Goal: Entertainment & Leisure: Consume media (video, audio)

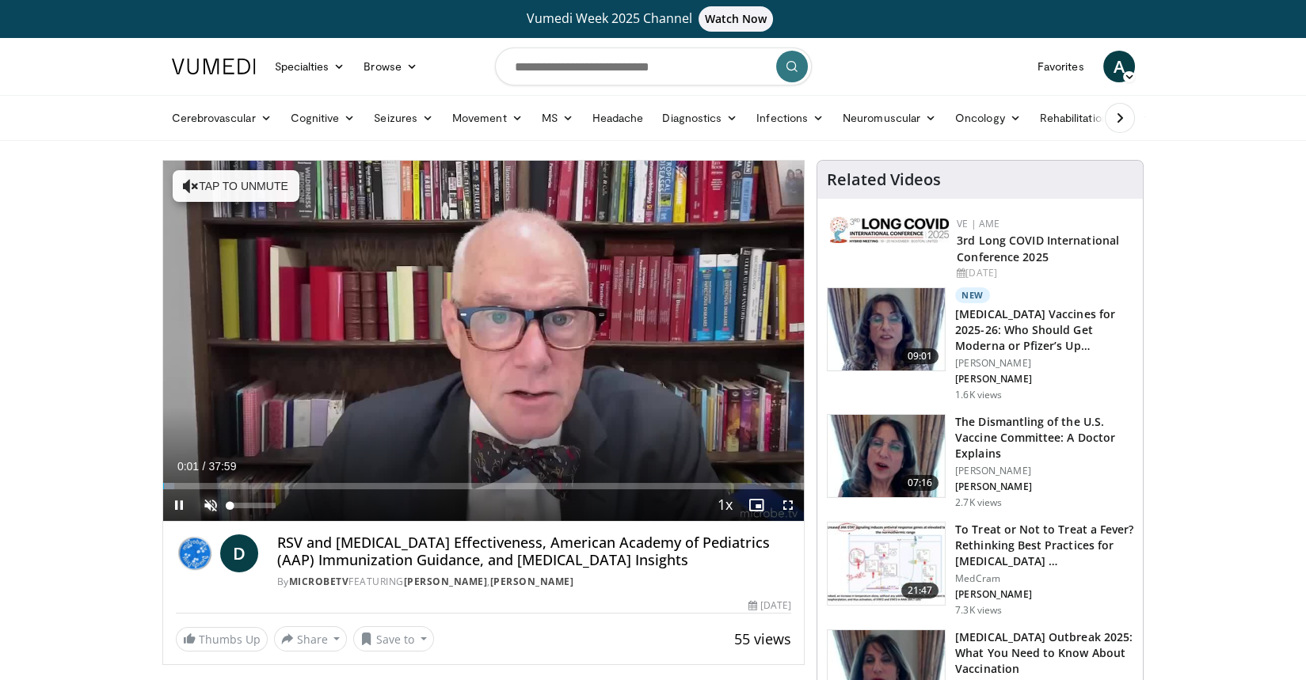
click at [212, 496] on span "Video Player" at bounding box center [211, 505] width 32 height 32
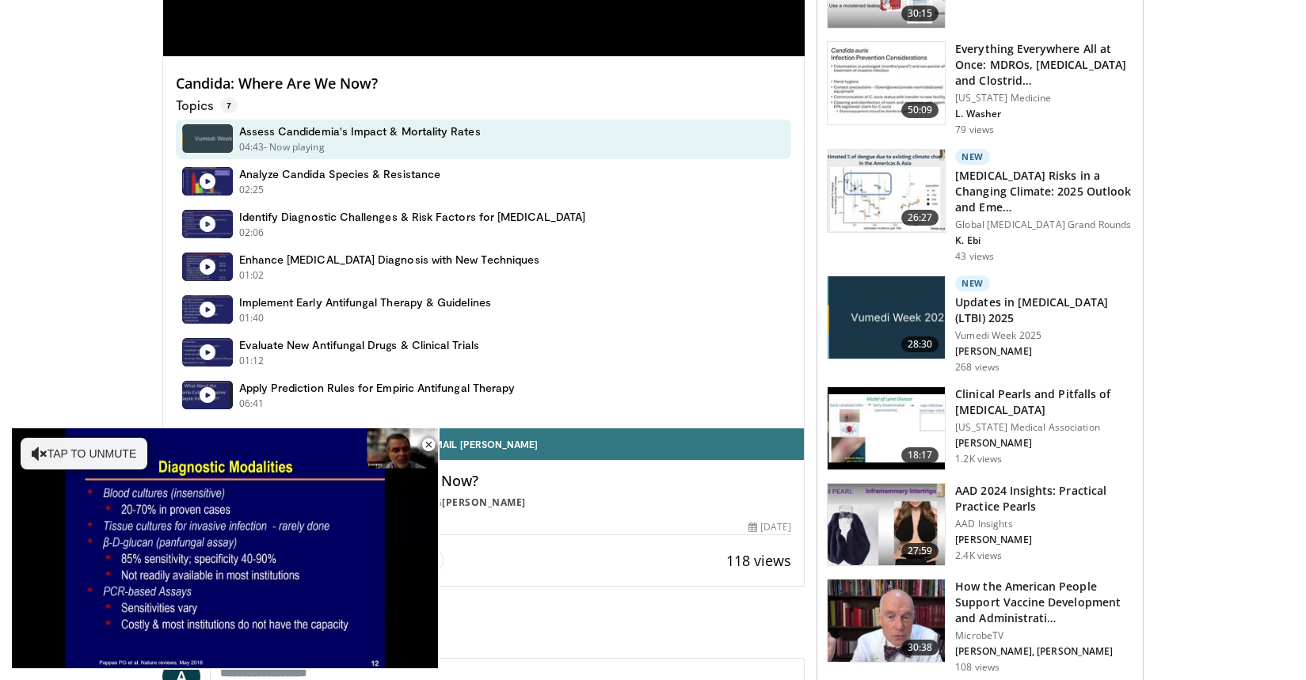
scroll to position [472, 0]
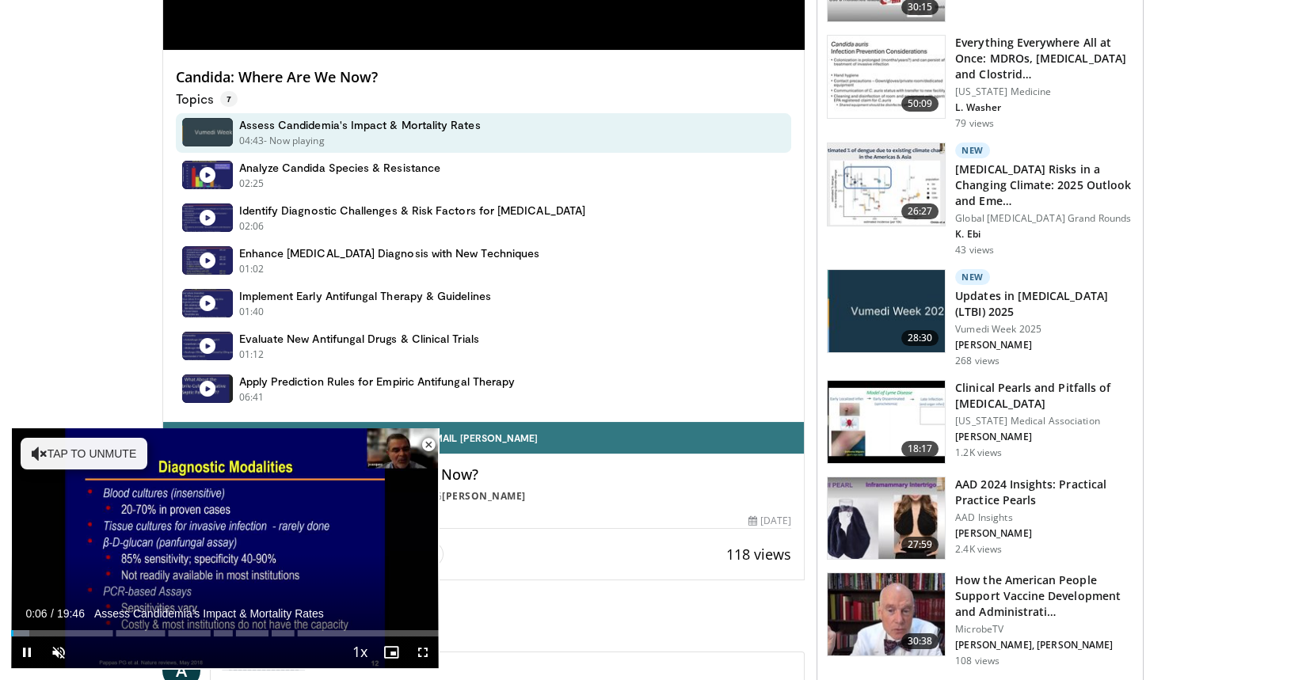
click at [427, 443] on span "Video Player" at bounding box center [429, 445] width 32 height 32
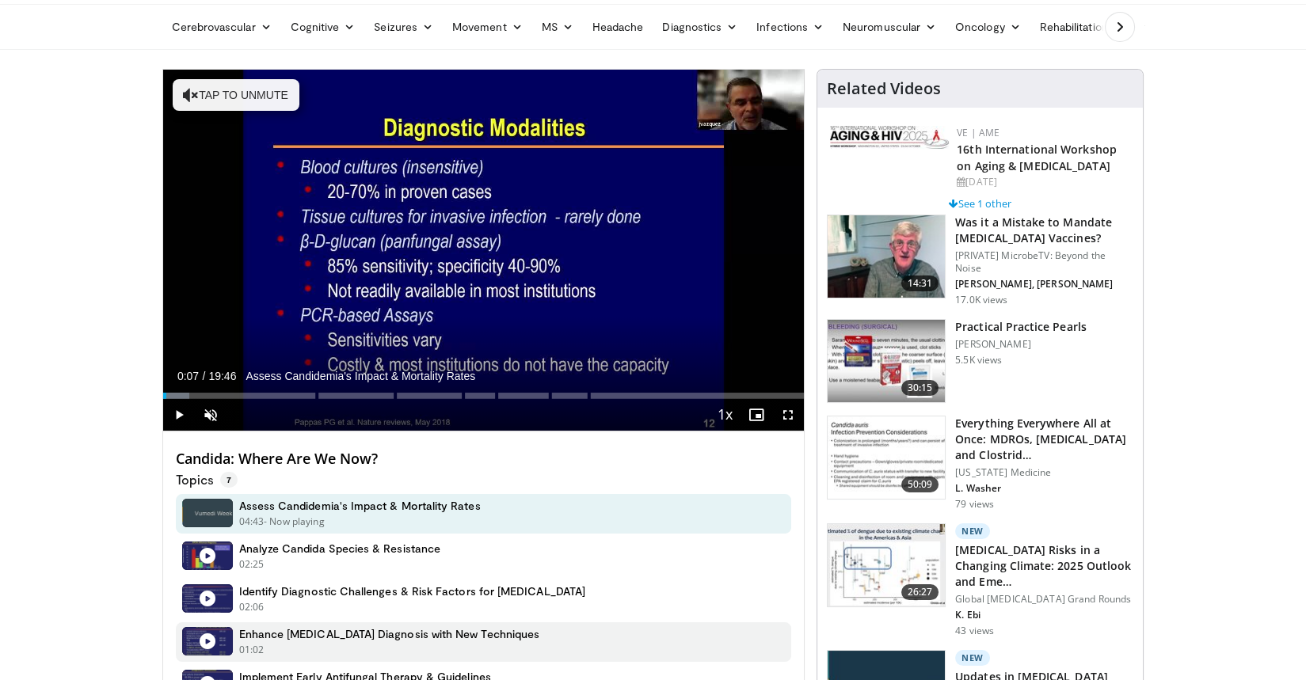
scroll to position [62, 0]
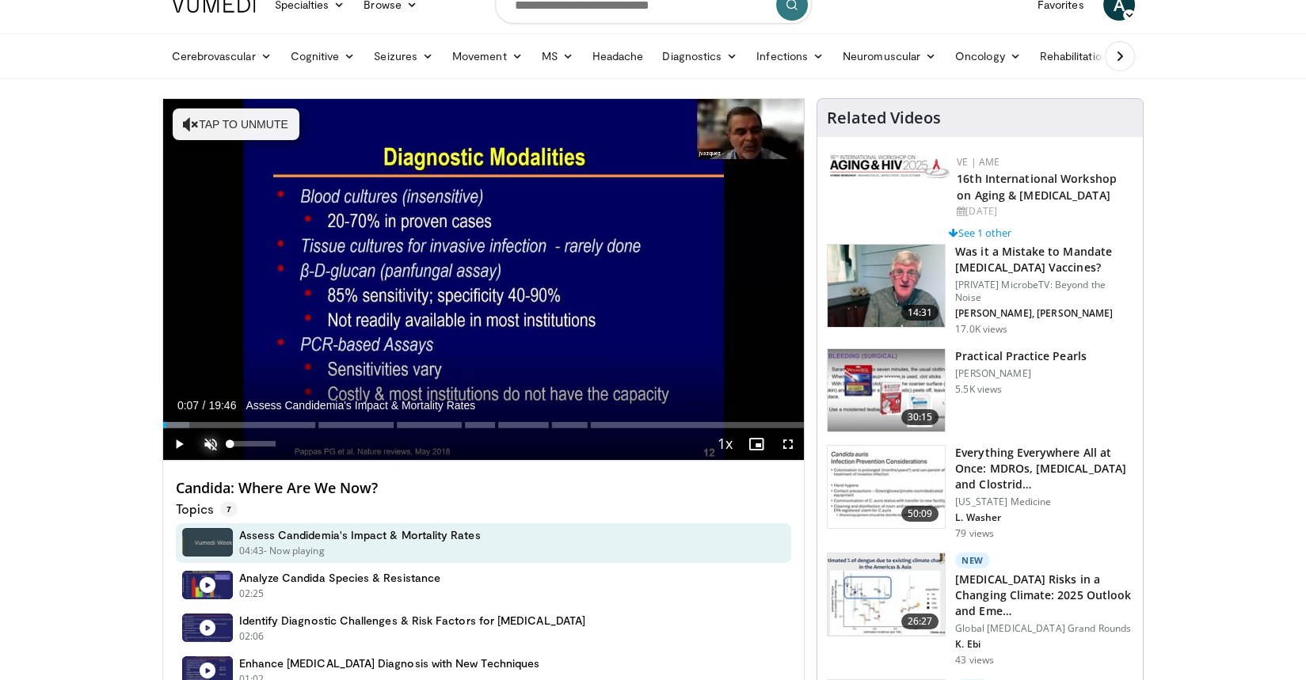
click at [206, 438] on span "Video Player" at bounding box center [211, 444] width 32 height 32
click at [179, 440] on span "Video Player" at bounding box center [179, 444] width 32 height 32
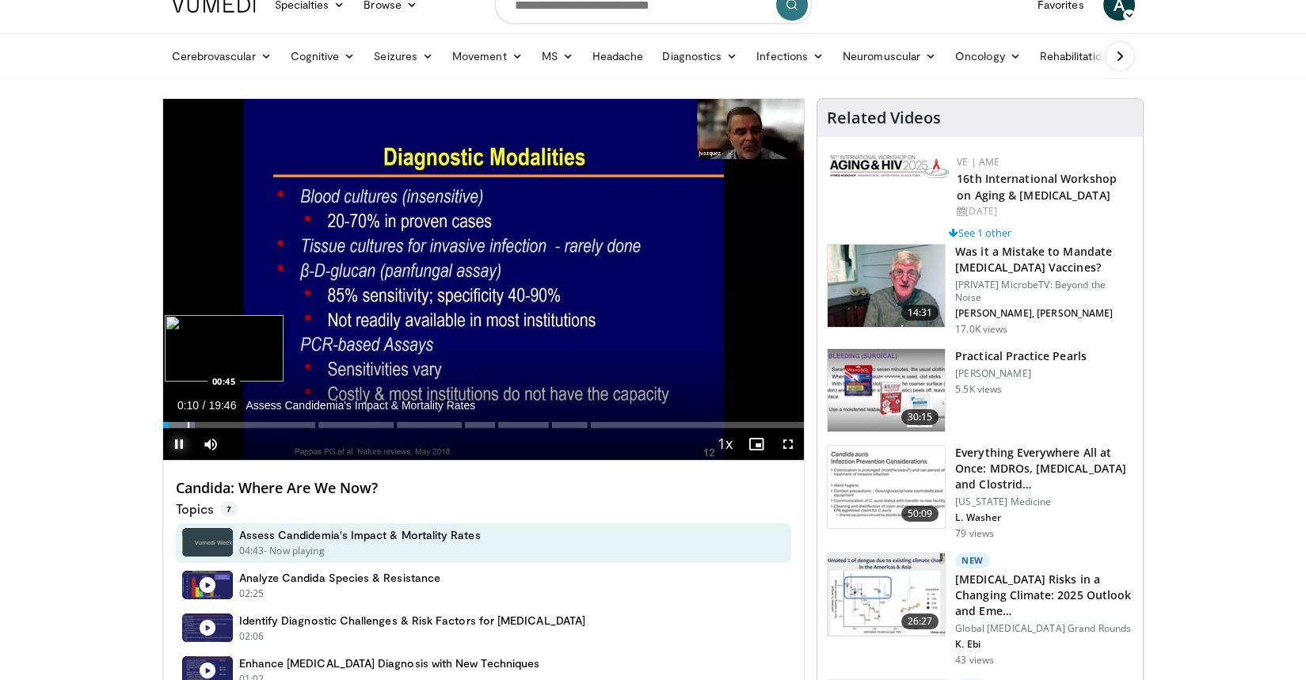
click at [188, 424] on div "Progress Bar" at bounding box center [189, 425] width 2 height 6
click at [224, 424] on div "Progress Bar" at bounding box center [225, 425] width 2 height 6
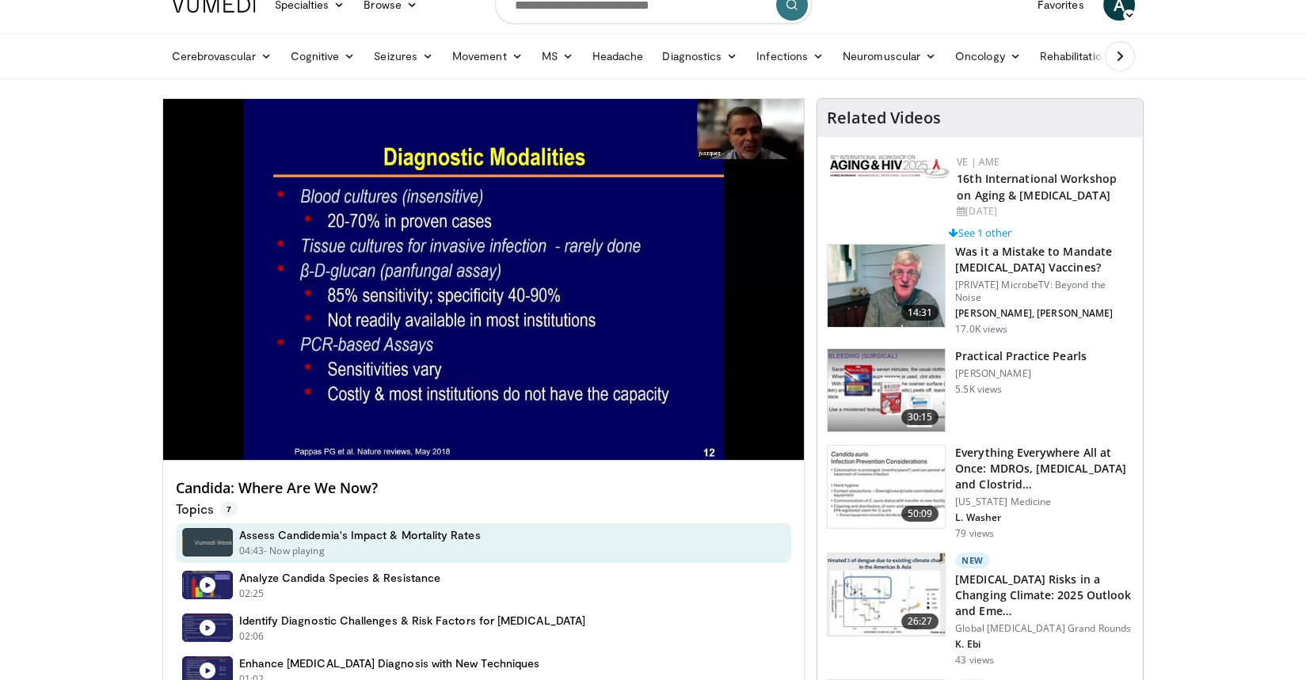
click at [251, 424] on div "10 seconds Tap to unmute" at bounding box center [483, 279] width 641 height 361
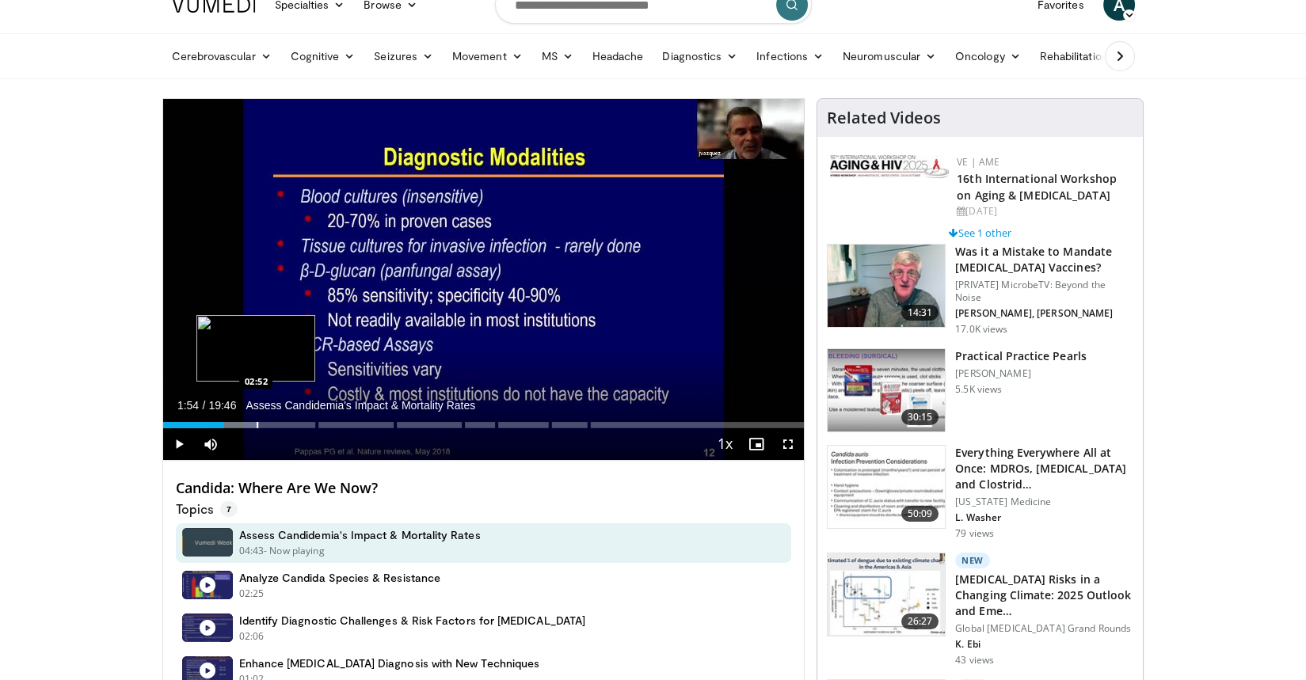
click at [257, 424] on div "Progress Bar" at bounding box center [258, 425] width 2 height 6
click at [278, 424] on div "Progress Bar" at bounding box center [279, 425] width 2 height 6
click at [297, 424] on div "Progress Bar" at bounding box center [298, 425] width 2 height 6
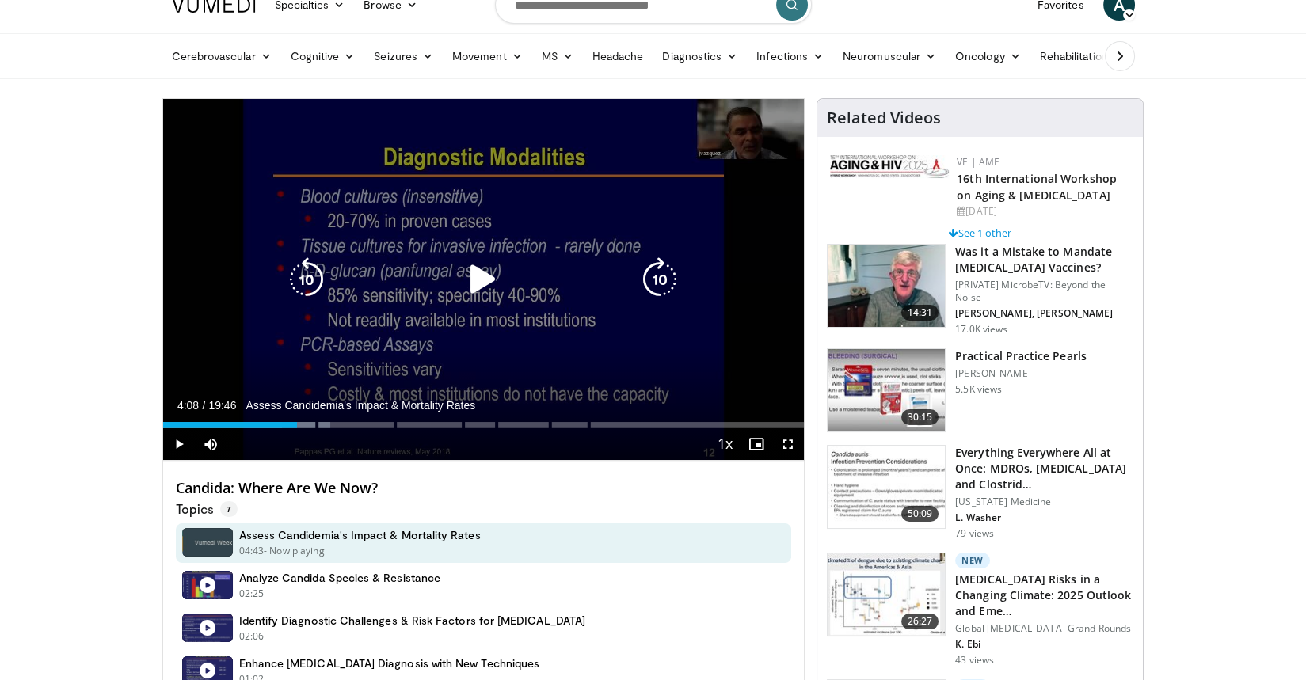
click at [473, 283] on icon "Video Player" at bounding box center [483, 279] width 44 height 44
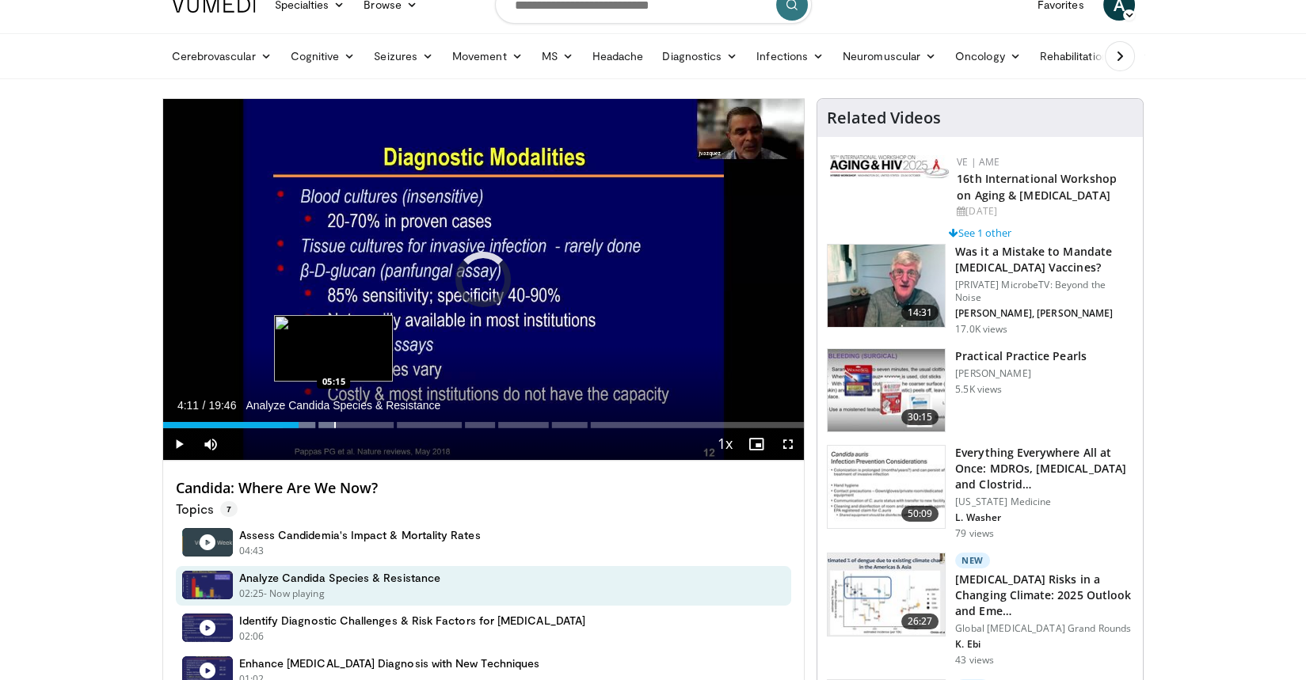
click at [334, 422] on div "Progress Bar" at bounding box center [335, 425] width 2 height 6
click at [357, 424] on div "Progress Bar" at bounding box center [358, 425] width 2 height 6
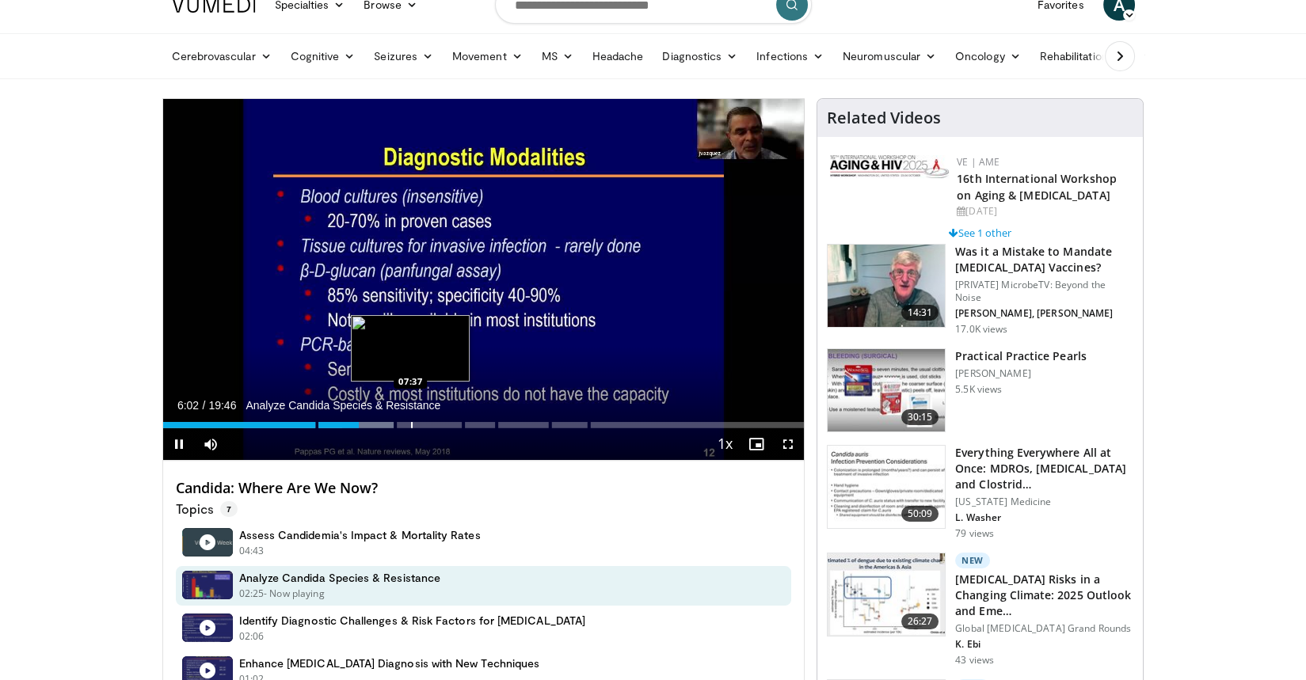
click at [411, 424] on div "Progress Bar" at bounding box center [412, 425] width 2 height 6
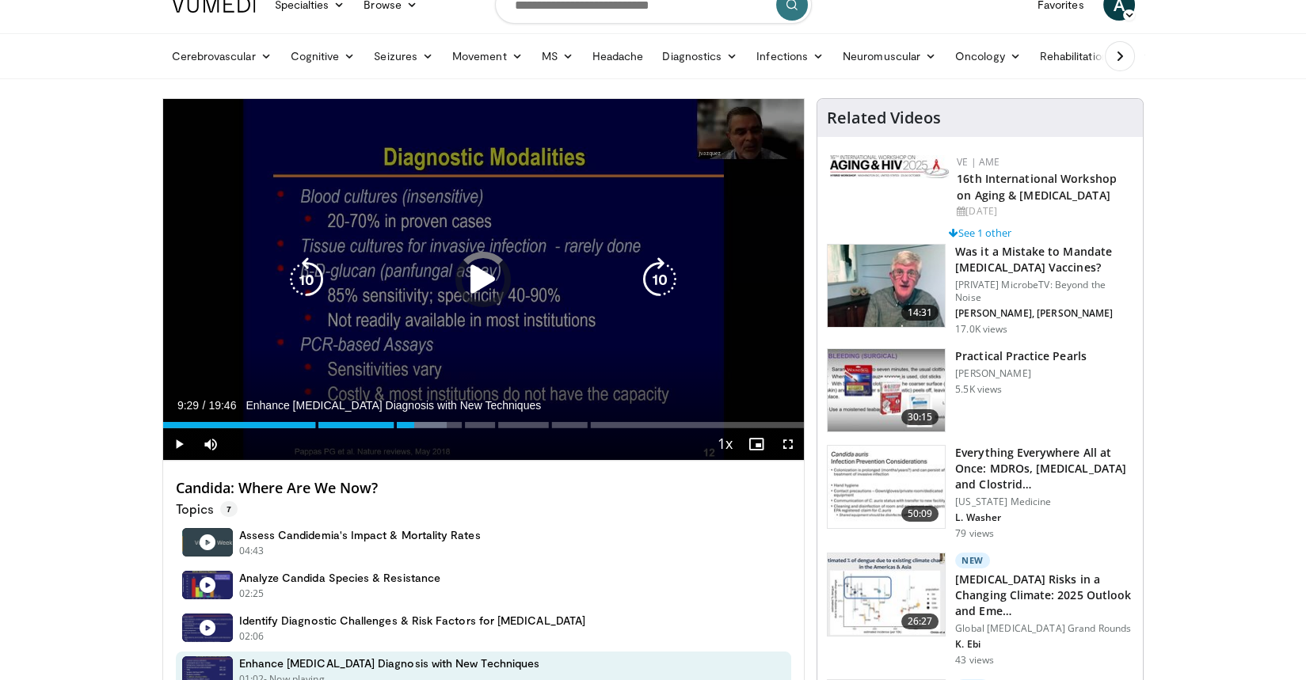
click at [0, 0] on div "Progress Bar" at bounding box center [0, 0] width 0 height 0
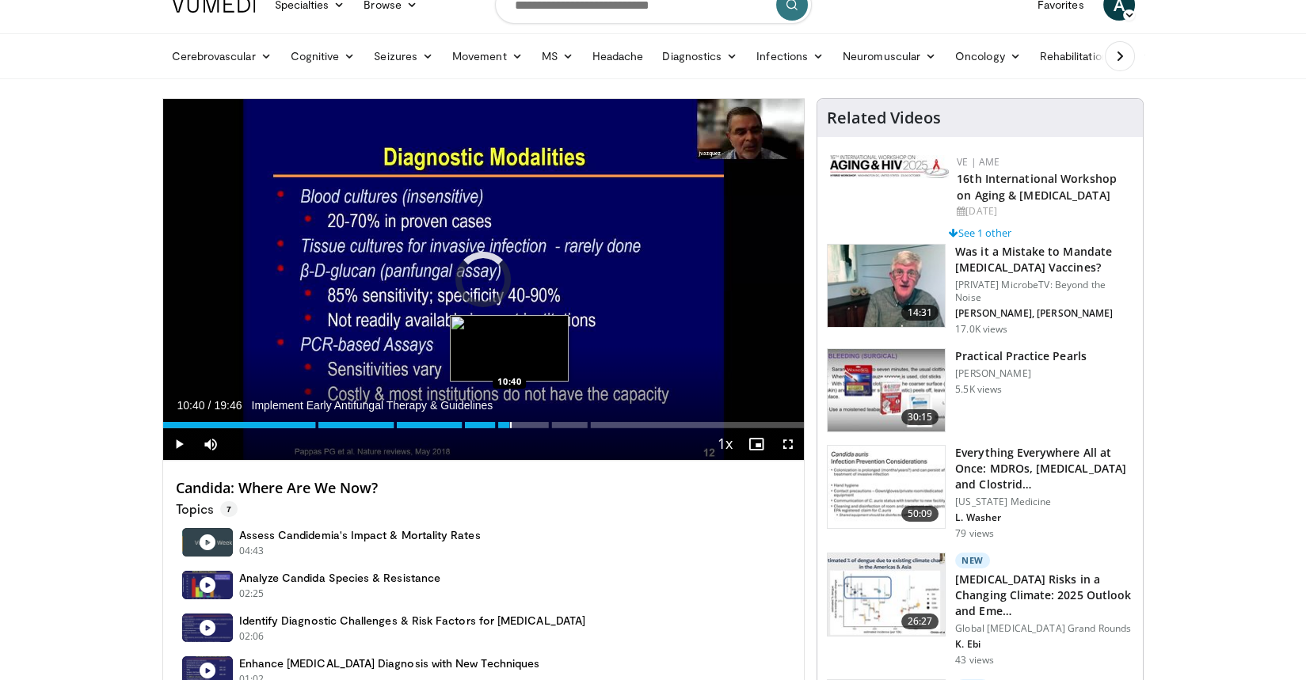
click at [510, 423] on div "Progress Bar" at bounding box center [511, 425] width 2 height 6
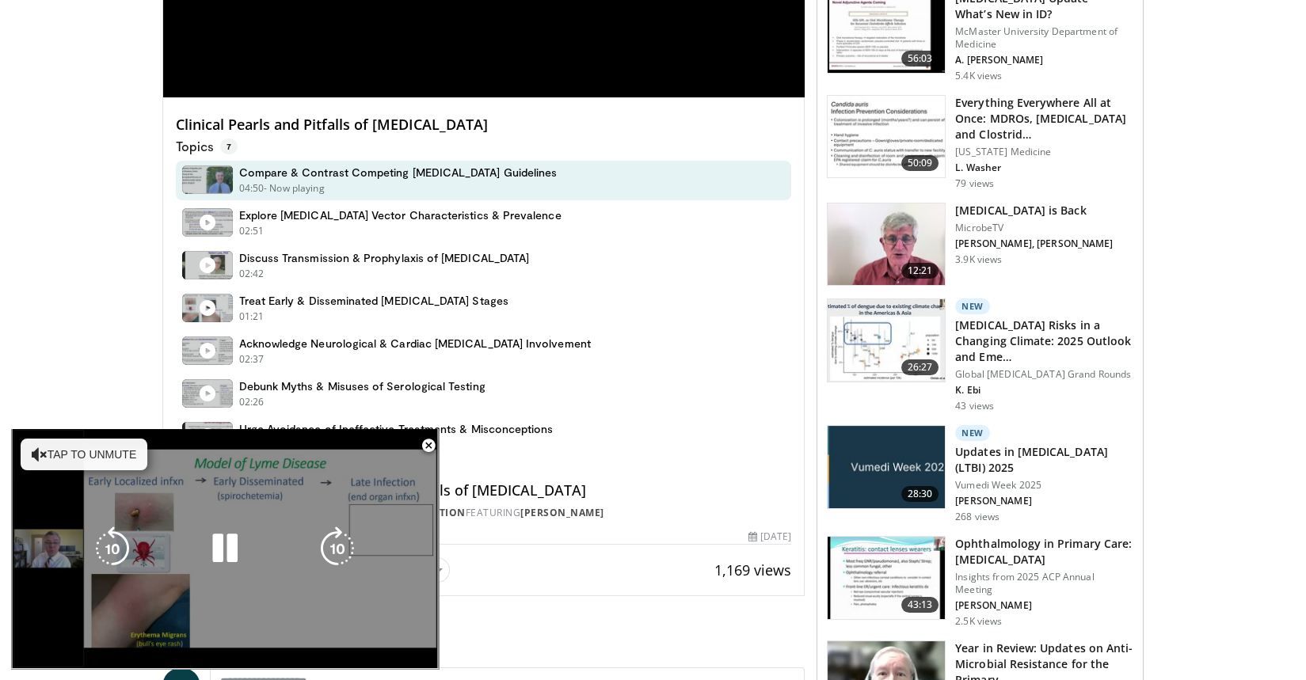
scroll to position [431, 0]
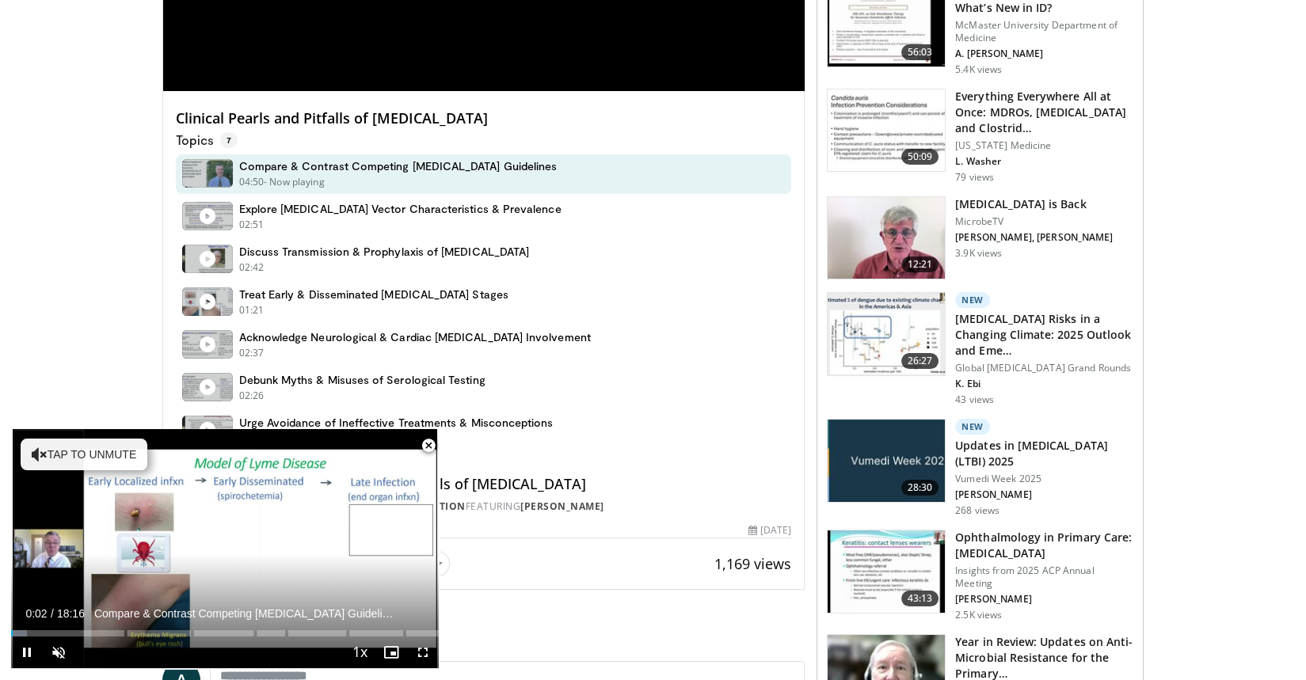
click at [428, 447] on span "Video Player" at bounding box center [429, 446] width 32 height 32
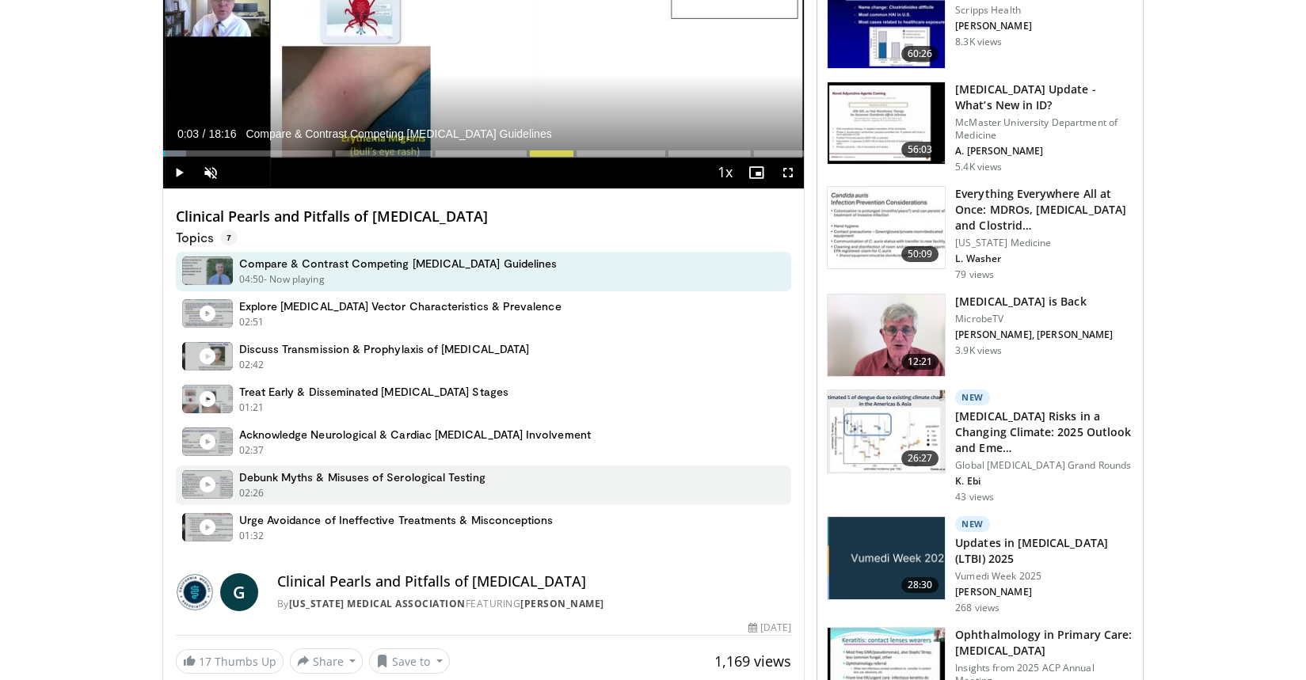
scroll to position [0, 0]
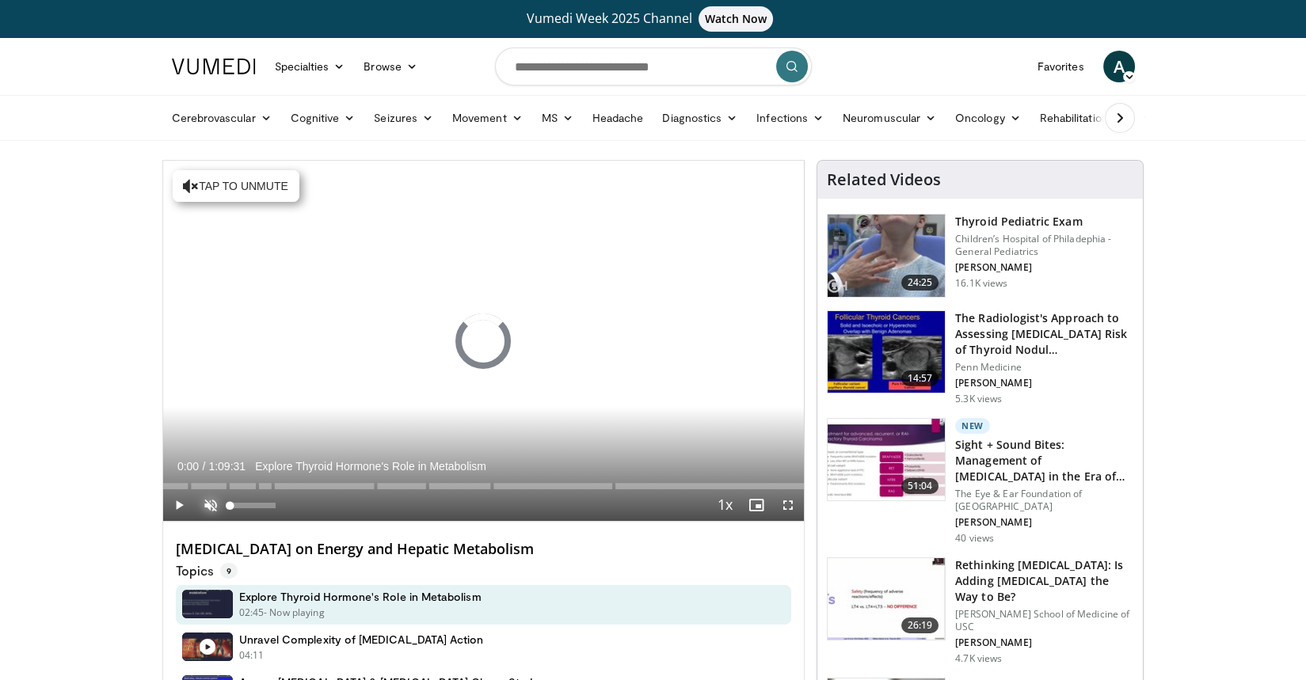
click at [203, 501] on span "Video Player" at bounding box center [211, 505] width 32 height 32
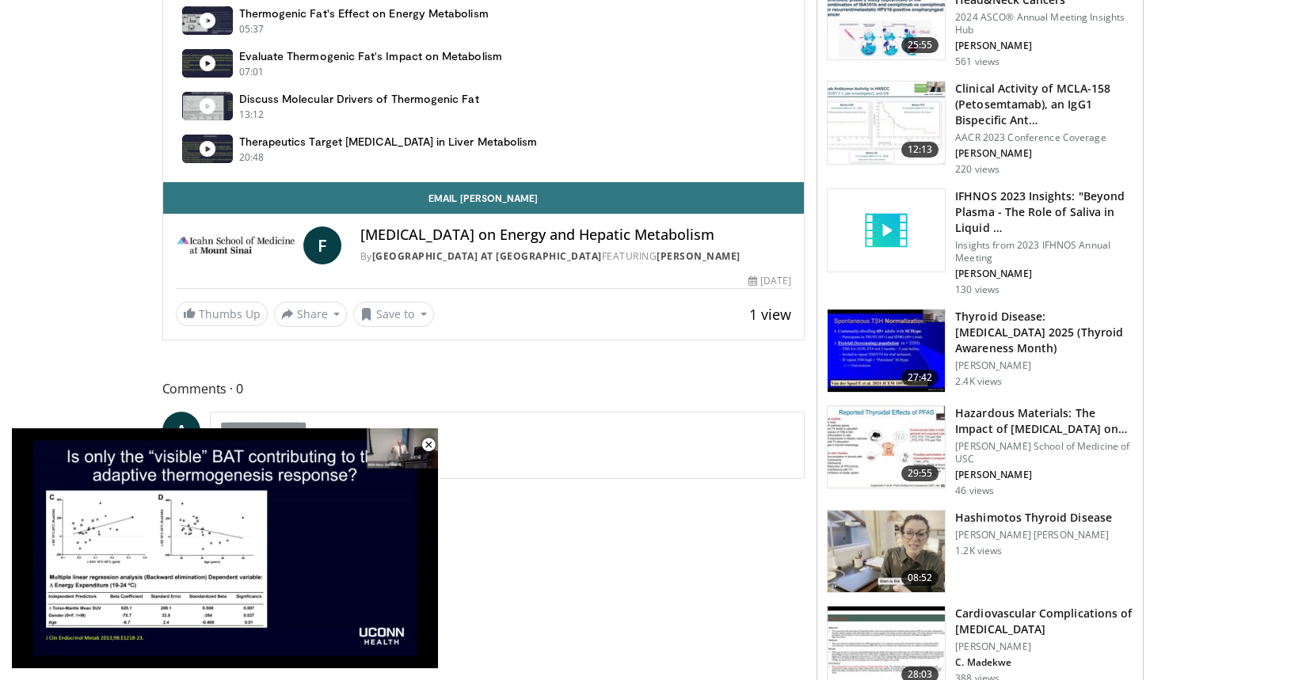
scroll to position [828, 0]
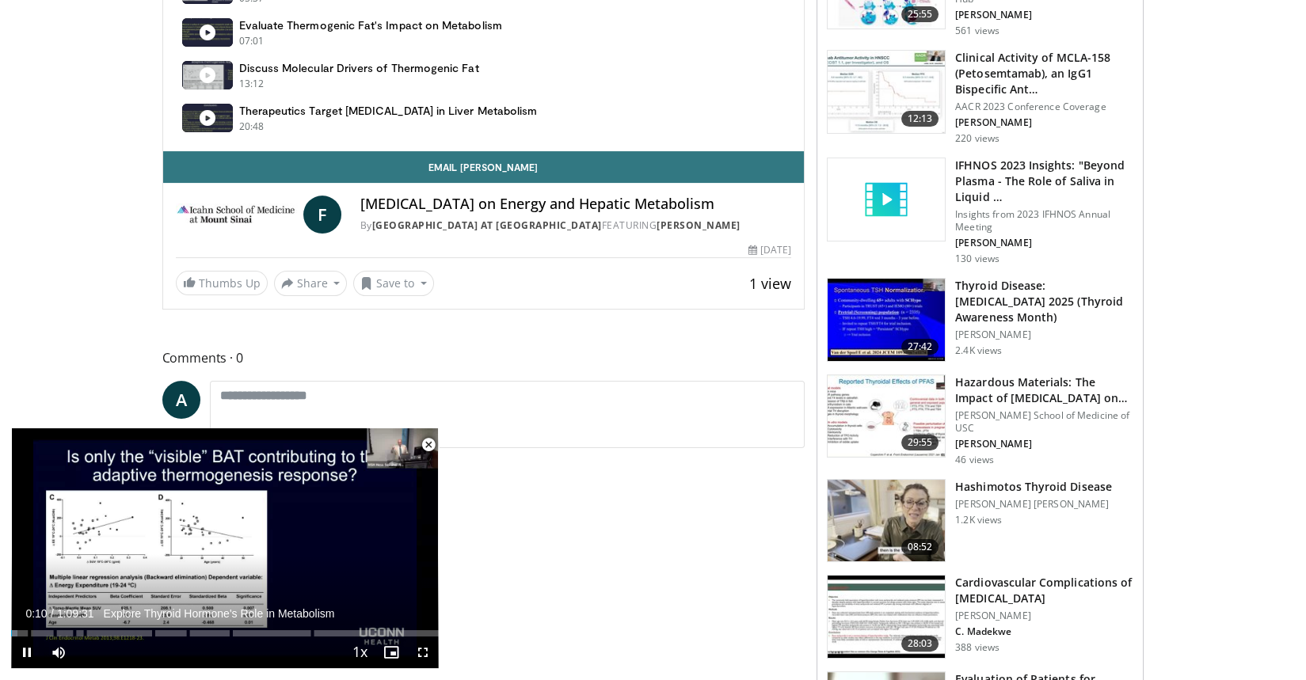
click at [428, 446] on span "Video Player" at bounding box center [429, 445] width 32 height 32
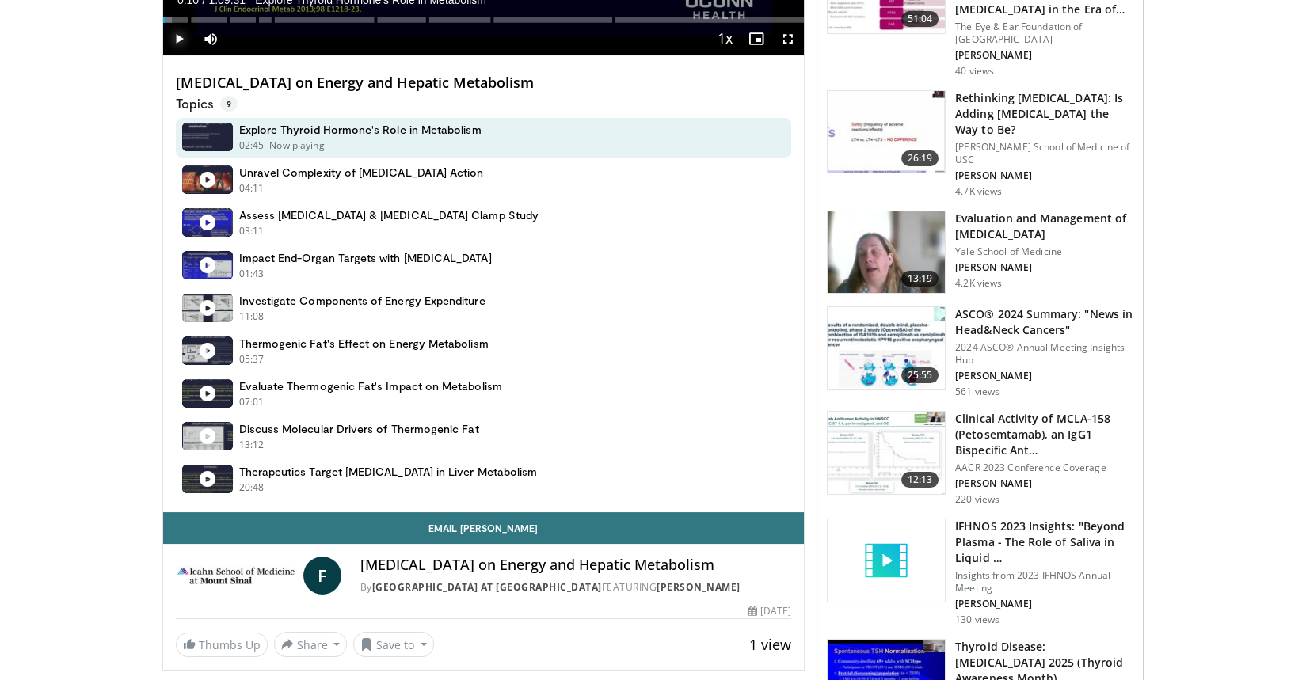
click at [173, 33] on span "Video Player" at bounding box center [179, 39] width 32 height 32
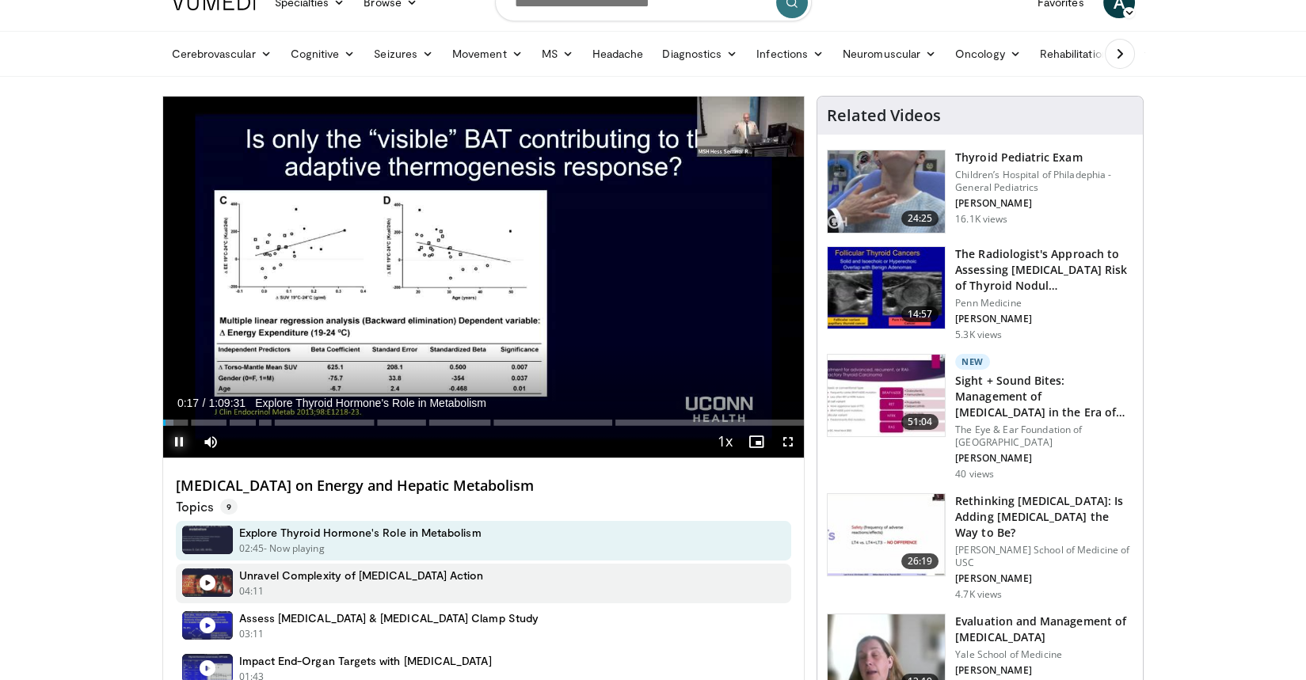
scroll to position [59, 0]
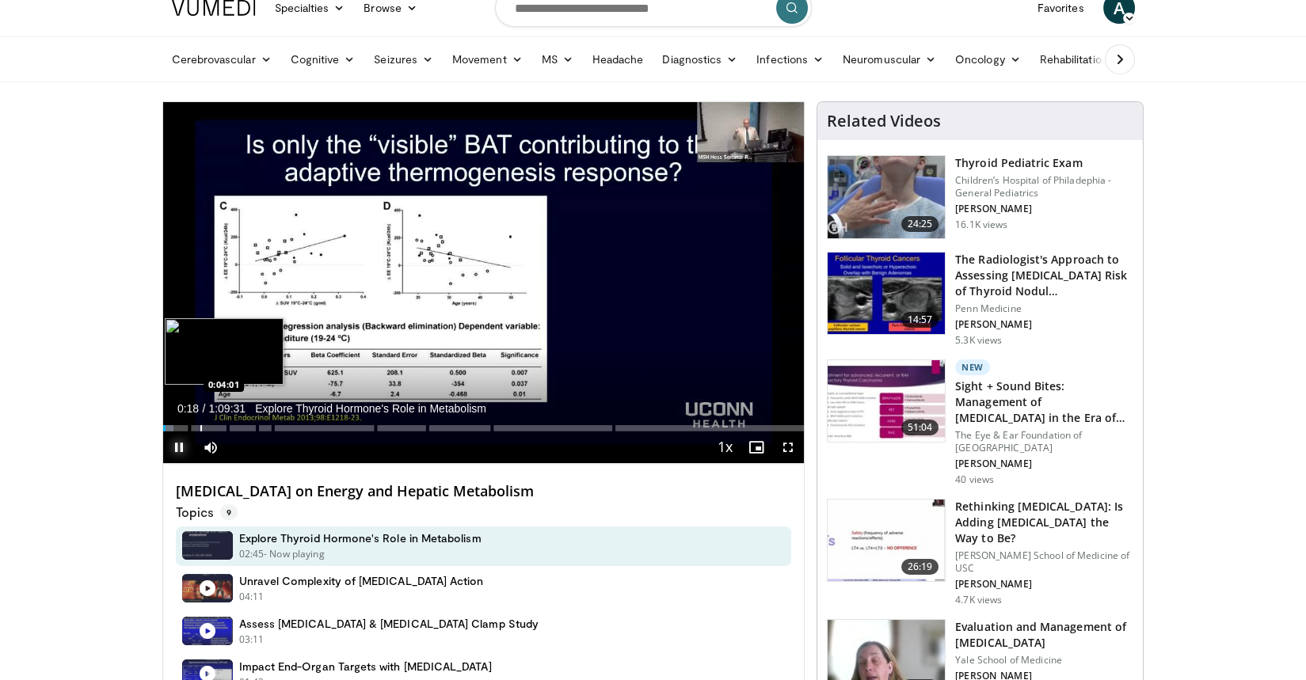
click at [200, 426] on div "Progress Bar" at bounding box center [201, 428] width 2 height 6
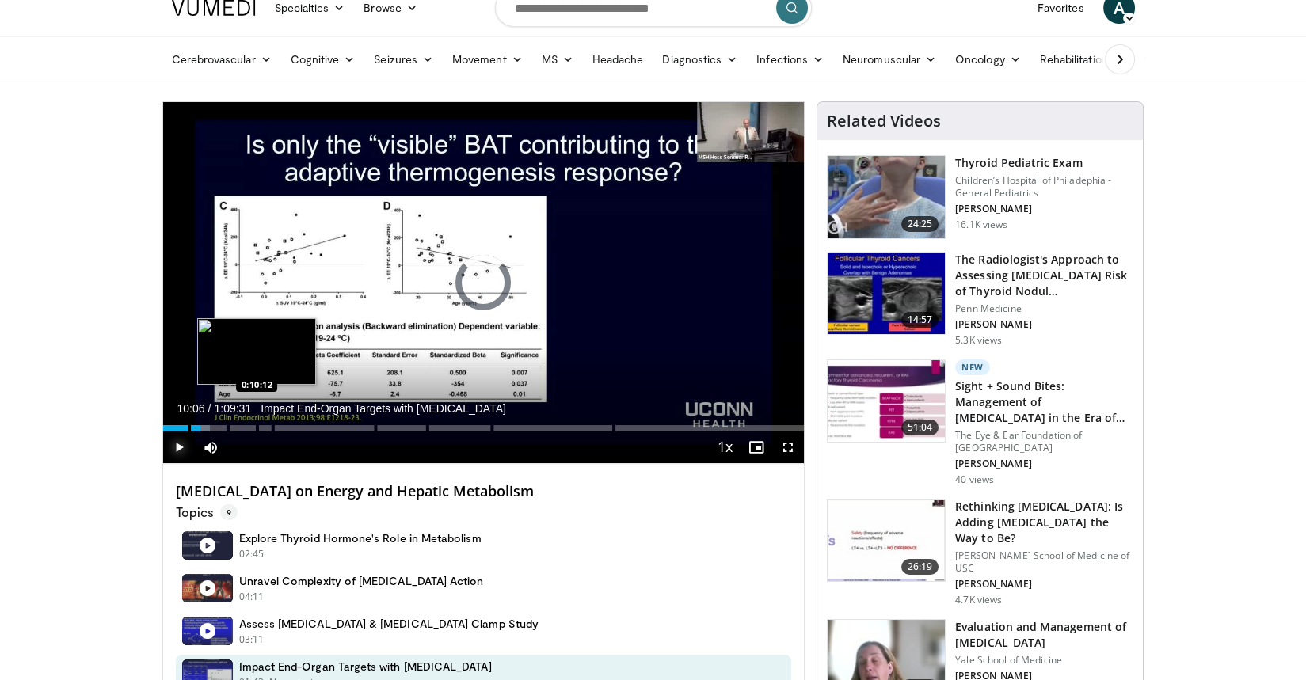
click at [256, 425] on div "Loaded : 7.37% 0:04:04 0:10:12" at bounding box center [483, 423] width 641 height 15
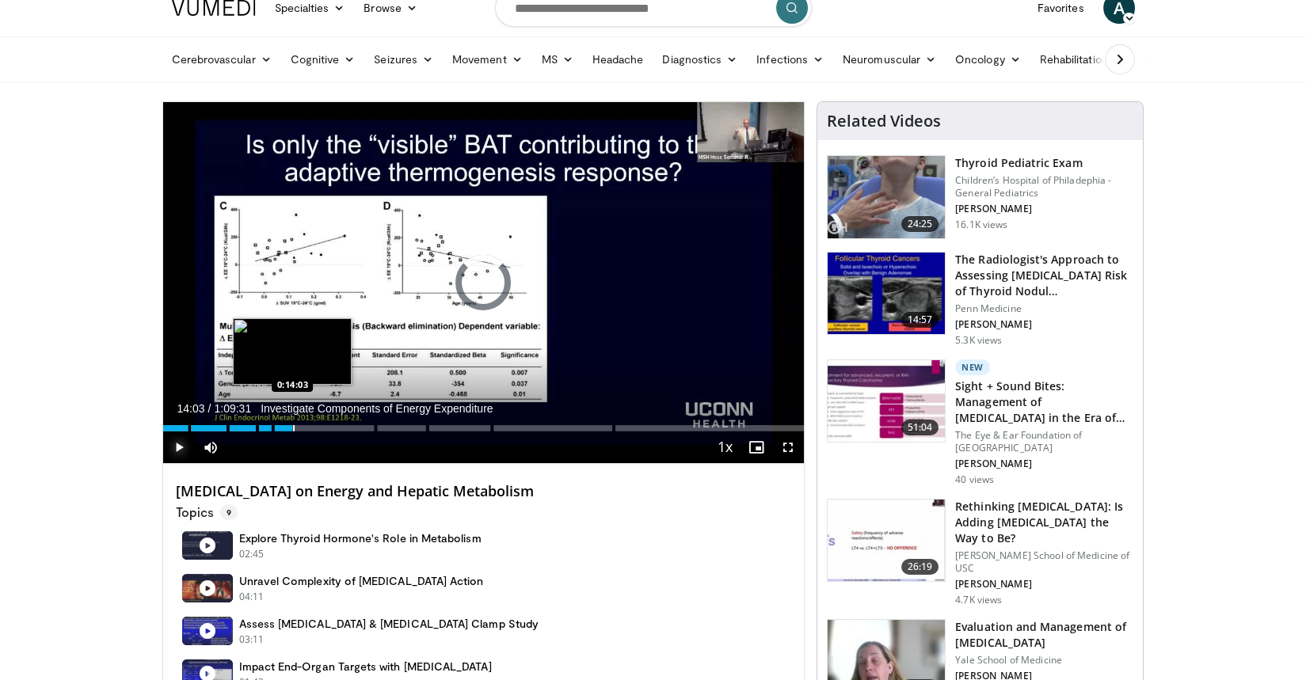
click at [293, 429] on div "Progress Bar" at bounding box center [294, 428] width 2 height 6
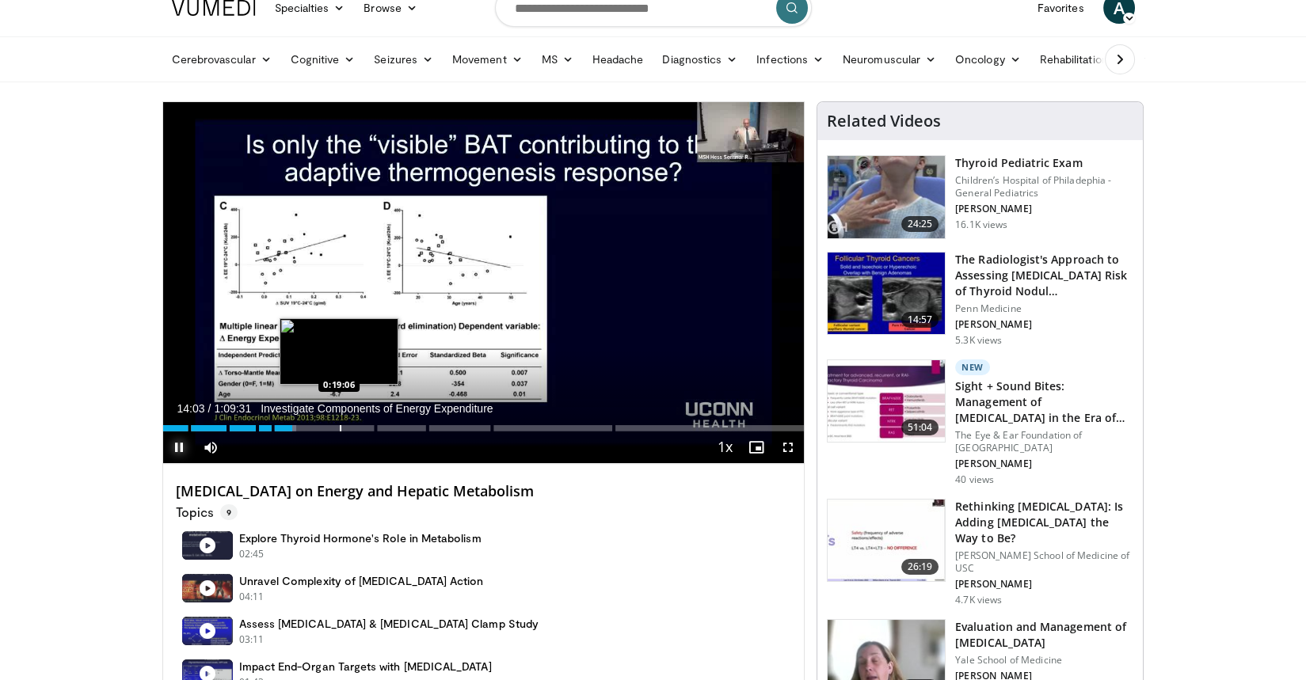
click at [340, 428] on div "Progress Bar" at bounding box center [341, 428] width 2 height 6
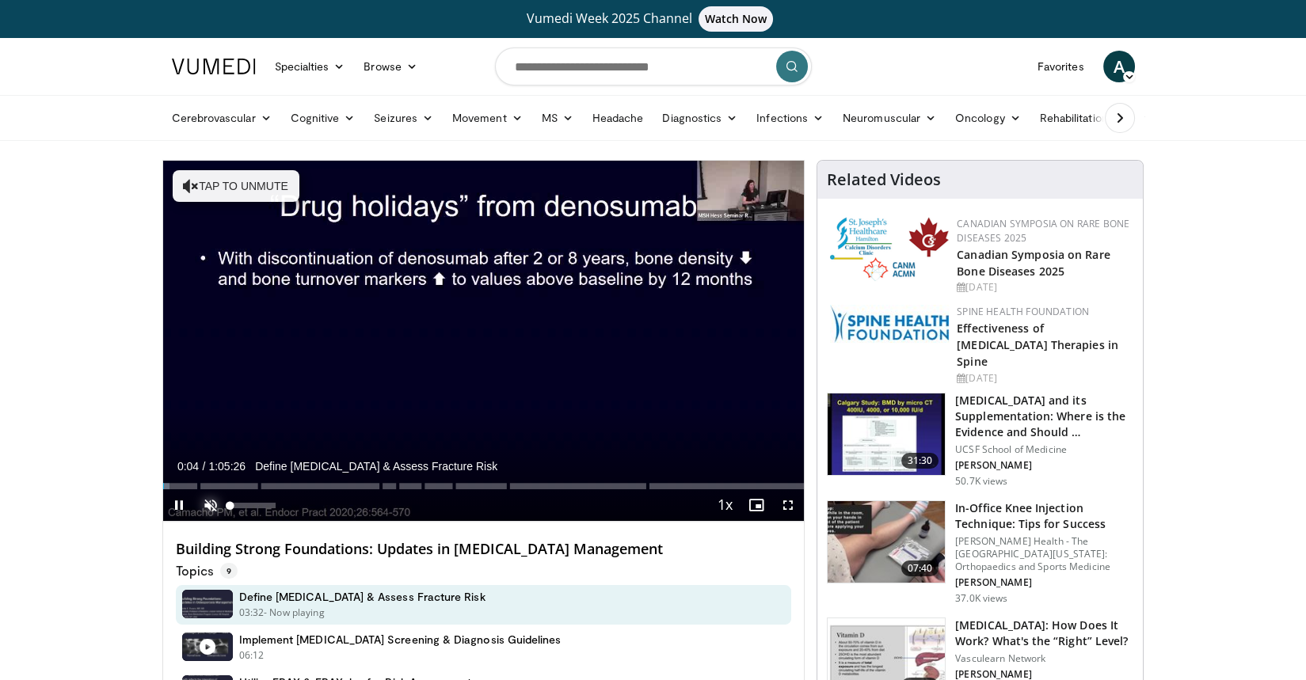
click at [204, 508] on span "Video Player" at bounding box center [211, 505] width 32 height 32
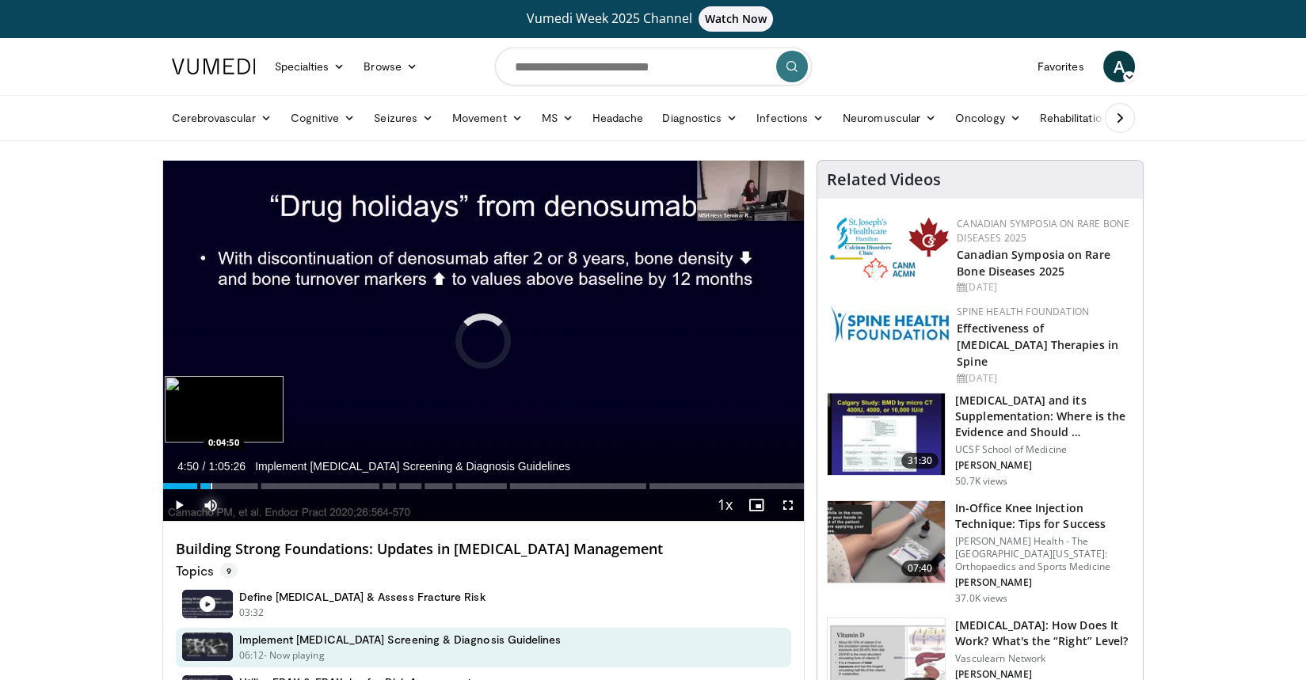
click at [211, 485] on div "Progress Bar" at bounding box center [212, 486] width 2 height 6
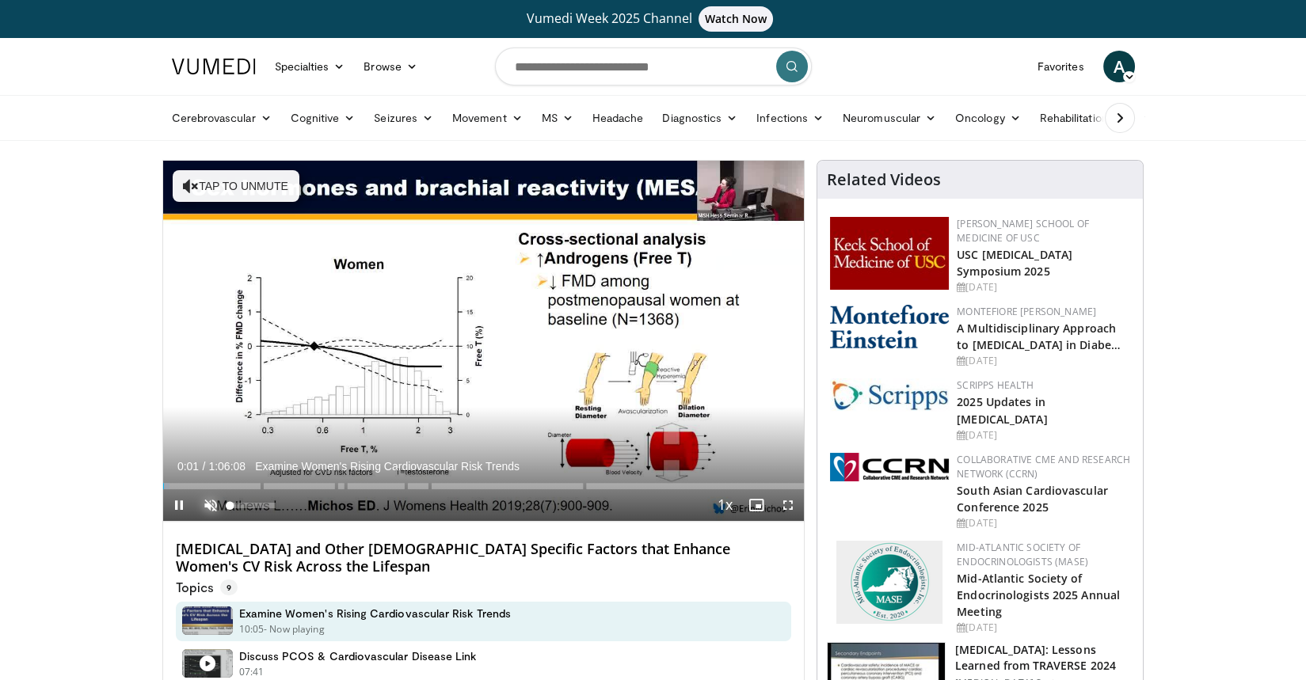
click at [215, 500] on span "Video Player" at bounding box center [211, 505] width 32 height 32
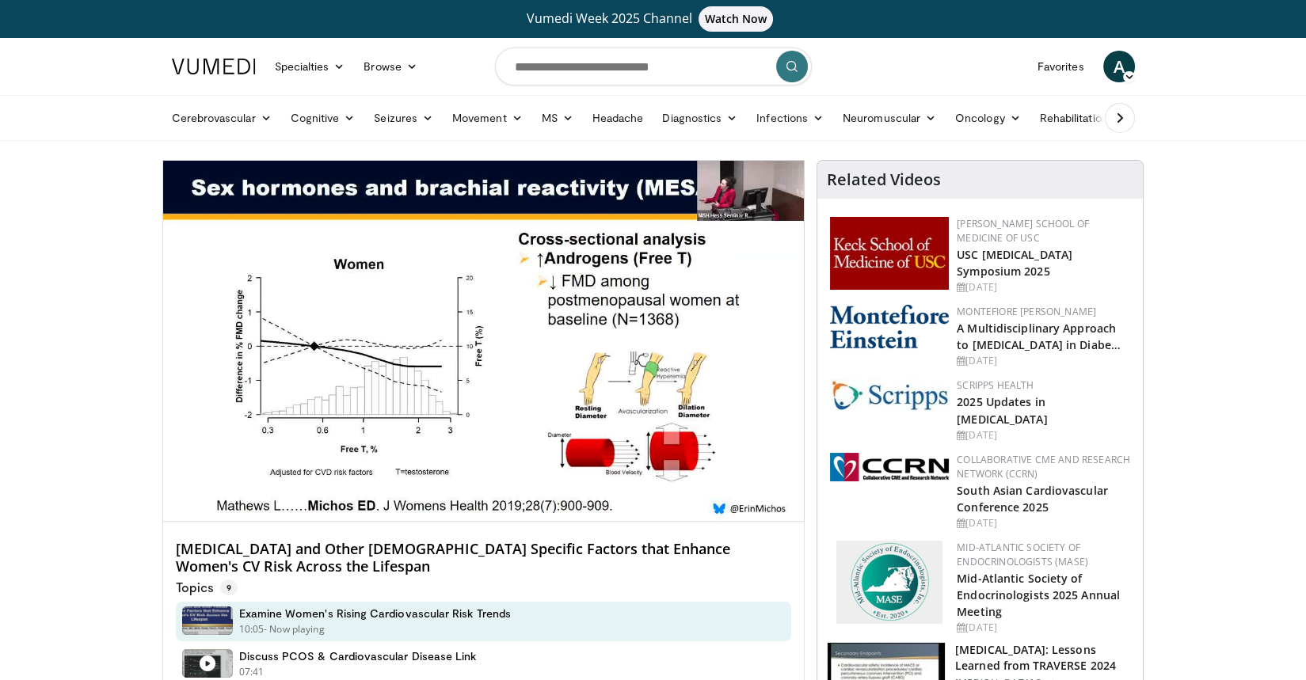
click at [295, 483] on video-js "**********" at bounding box center [483, 341] width 641 height 361
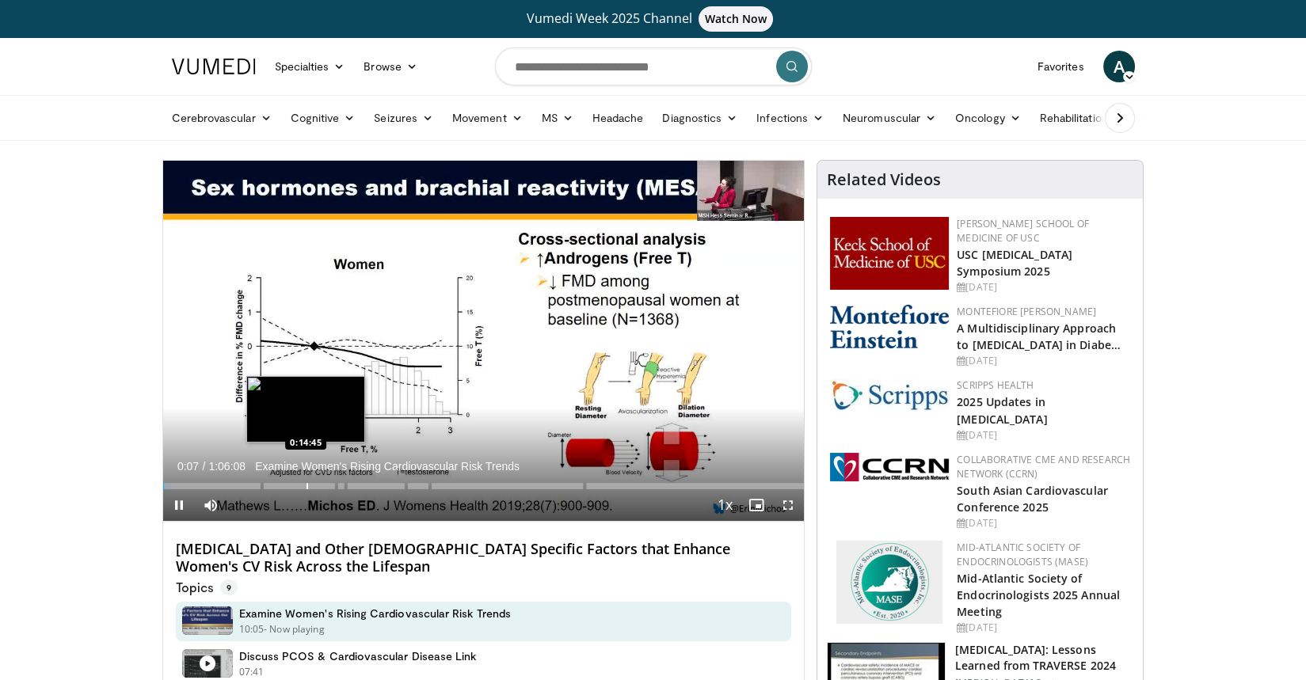
click at [306, 485] on div "Progress Bar" at bounding box center [307, 486] width 2 height 6
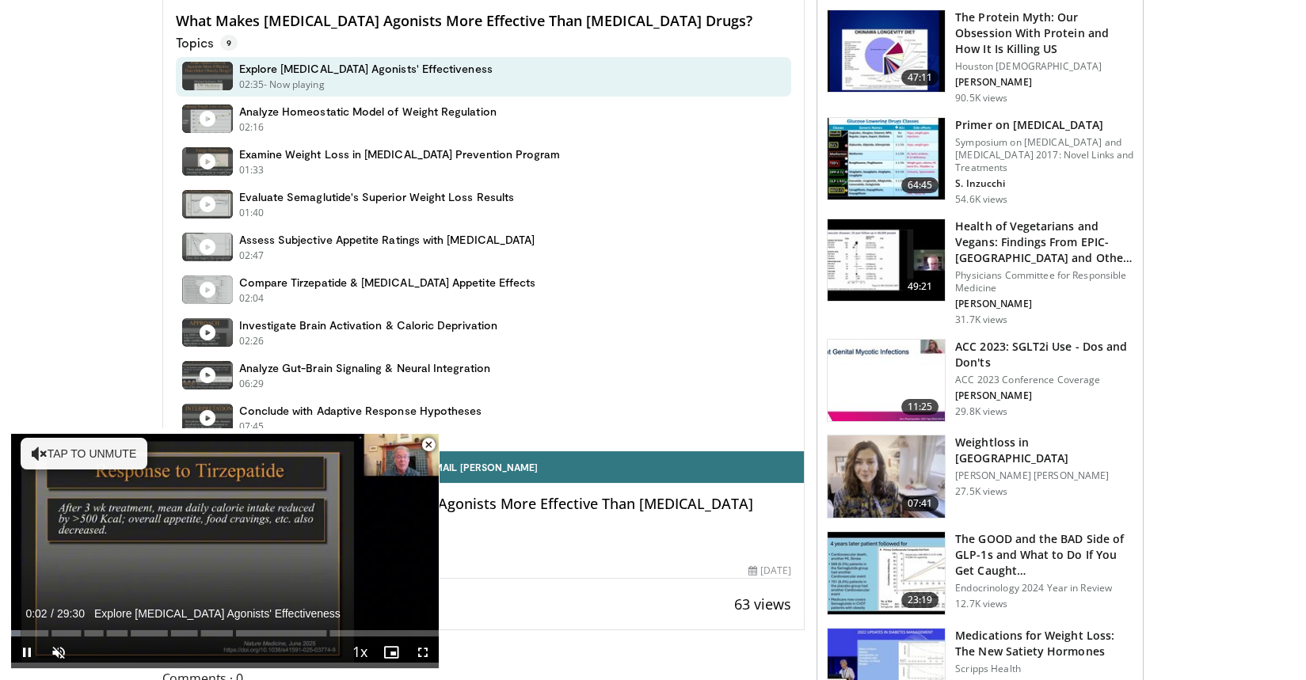
scroll to position [535, 0]
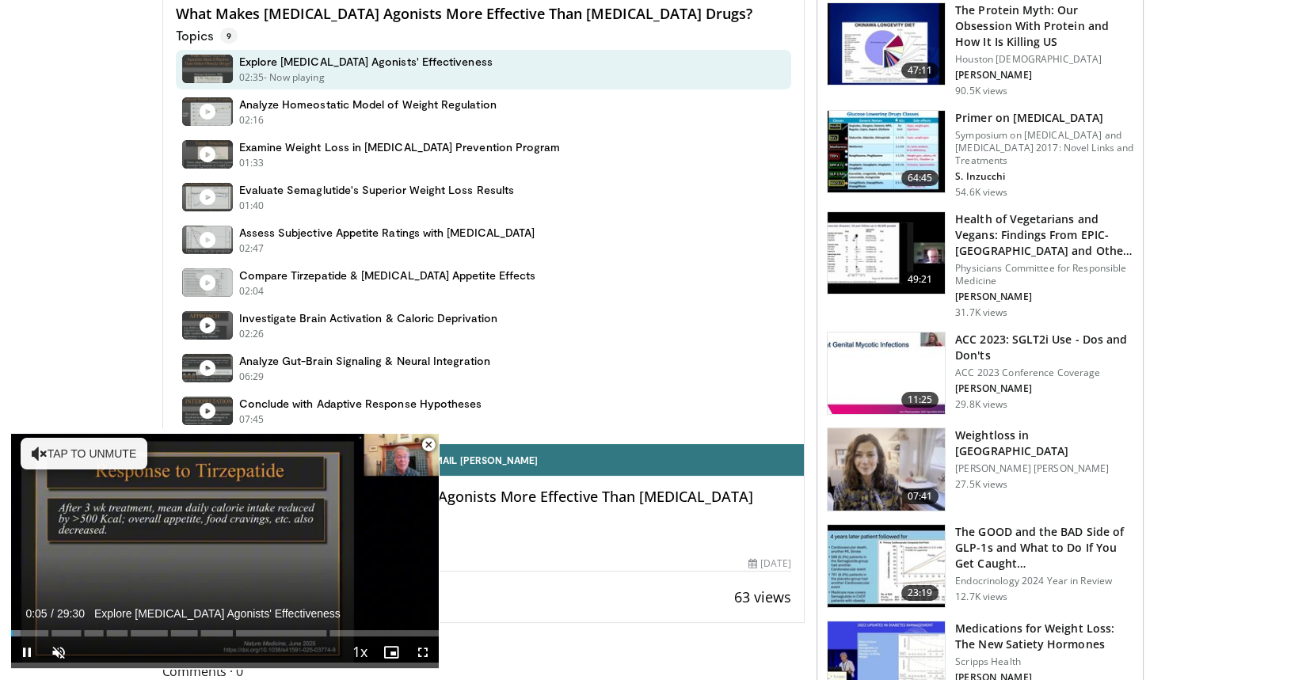
click at [429, 446] on span "Video Player" at bounding box center [429, 445] width 32 height 32
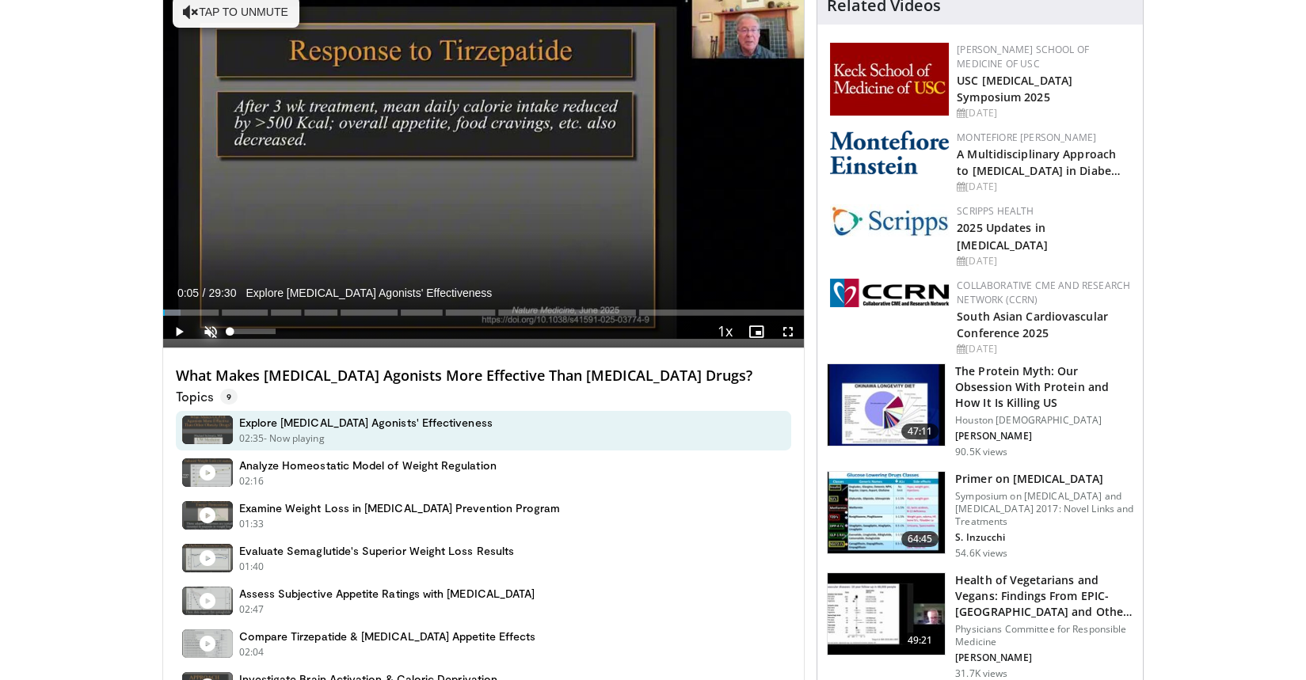
click at [206, 327] on span "Video Player" at bounding box center [211, 332] width 32 height 32
click at [178, 329] on span "Video Player" at bounding box center [179, 332] width 32 height 32
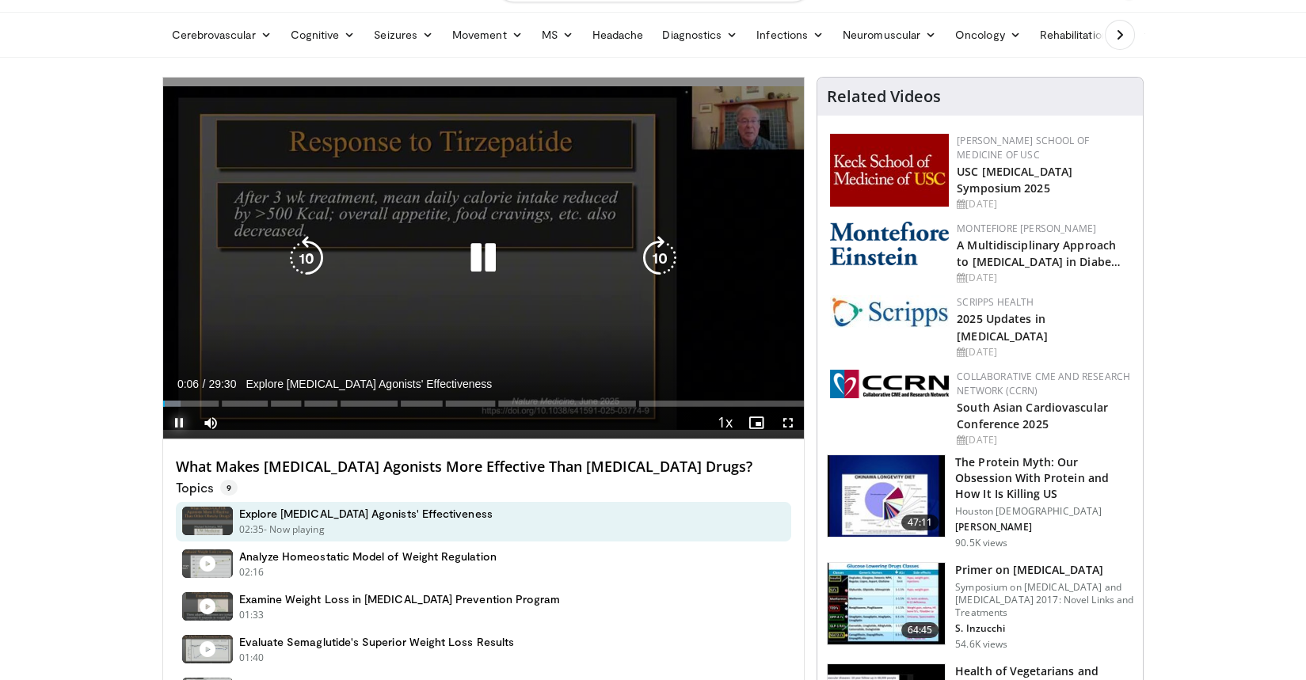
scroll to position [64, 0]
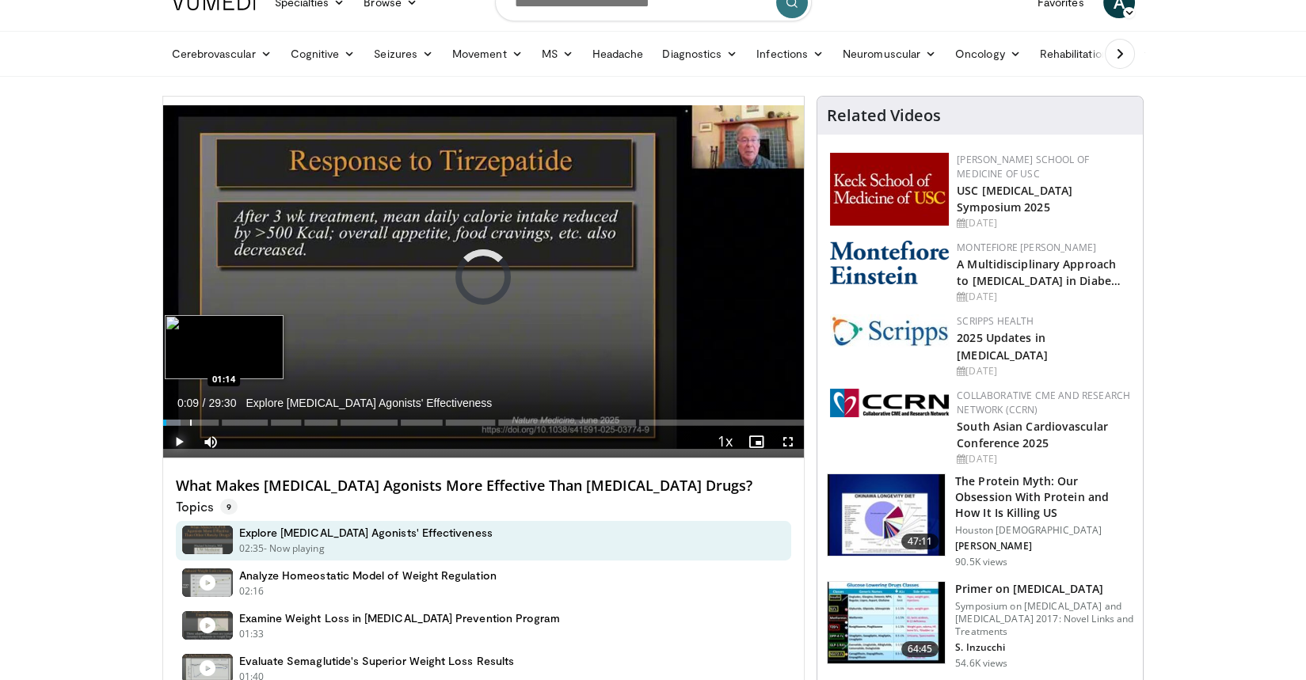
click at [190, 421] on div "Progress Bar" at bounding box center [191, 423] width 2 height 6
click at [236, 423] on div "Progress Bar" at bounding box center [237, 423] width 2 height 6
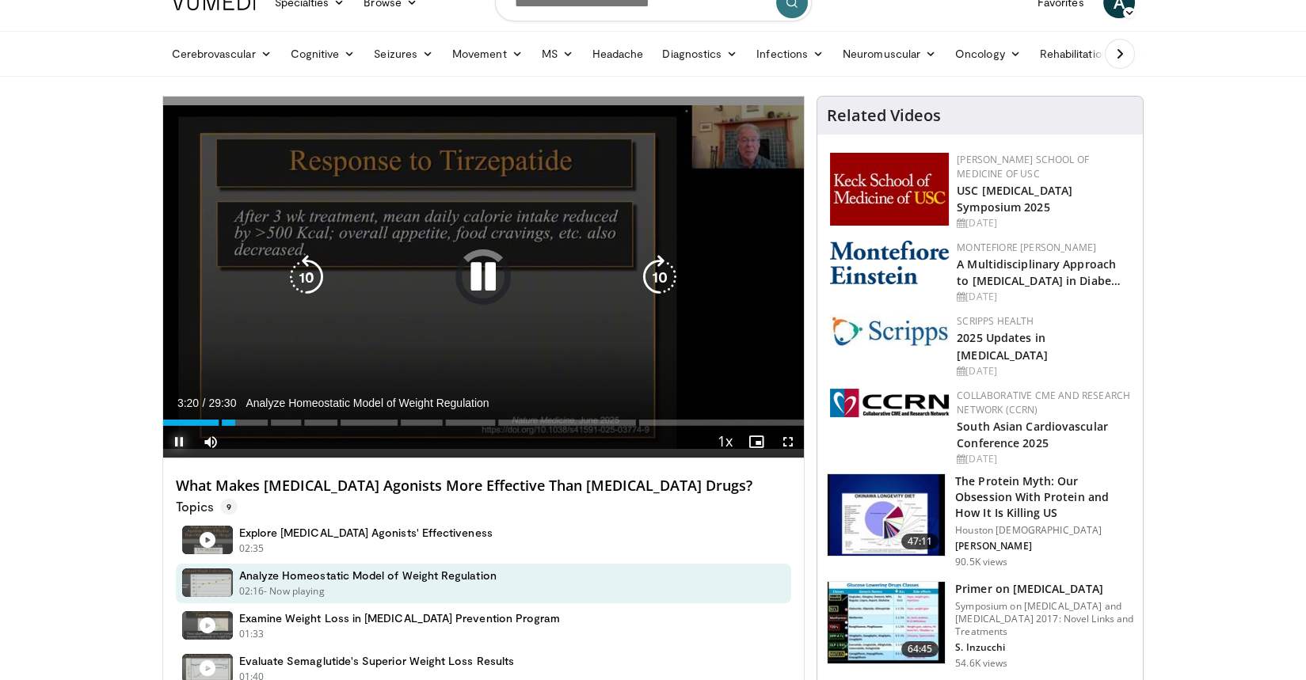
click at [286, 420] on div "Loaded : 0.00% 03:20" at bounding box center [483, 423] width 641 height 6
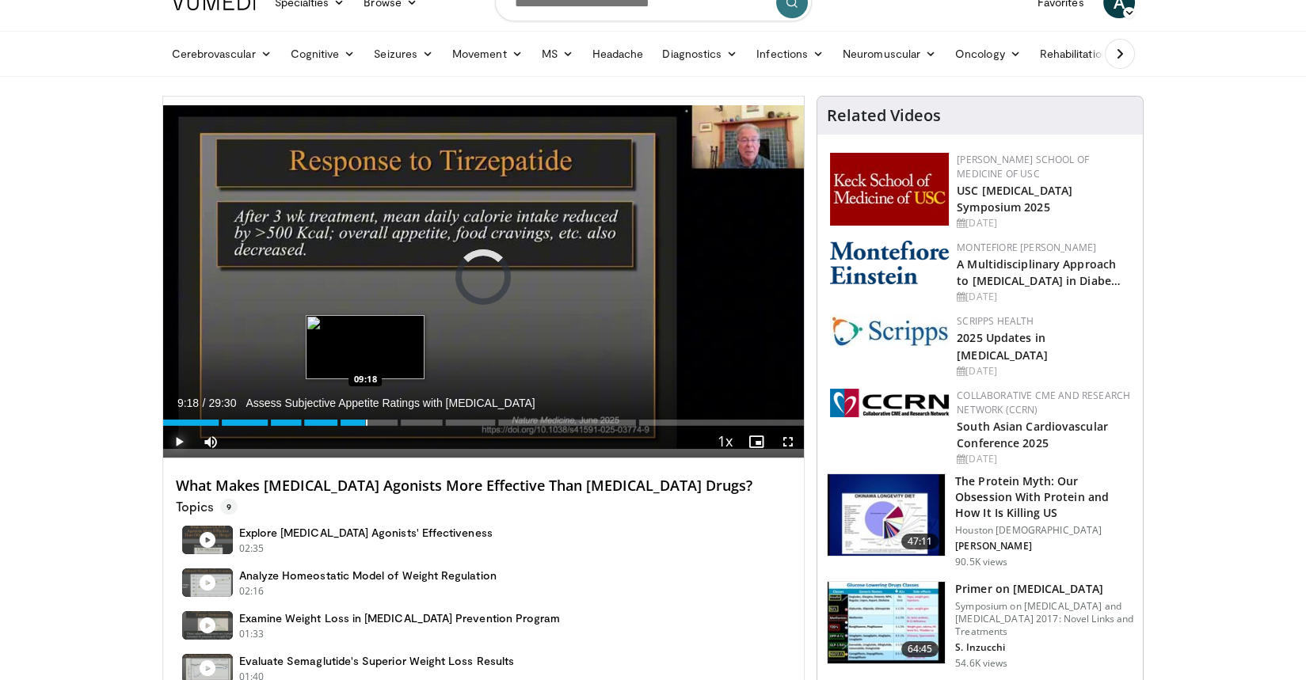
click at [366, 420] on div "Progress Bar" at bounding box center [367, 423] width 2 height 6
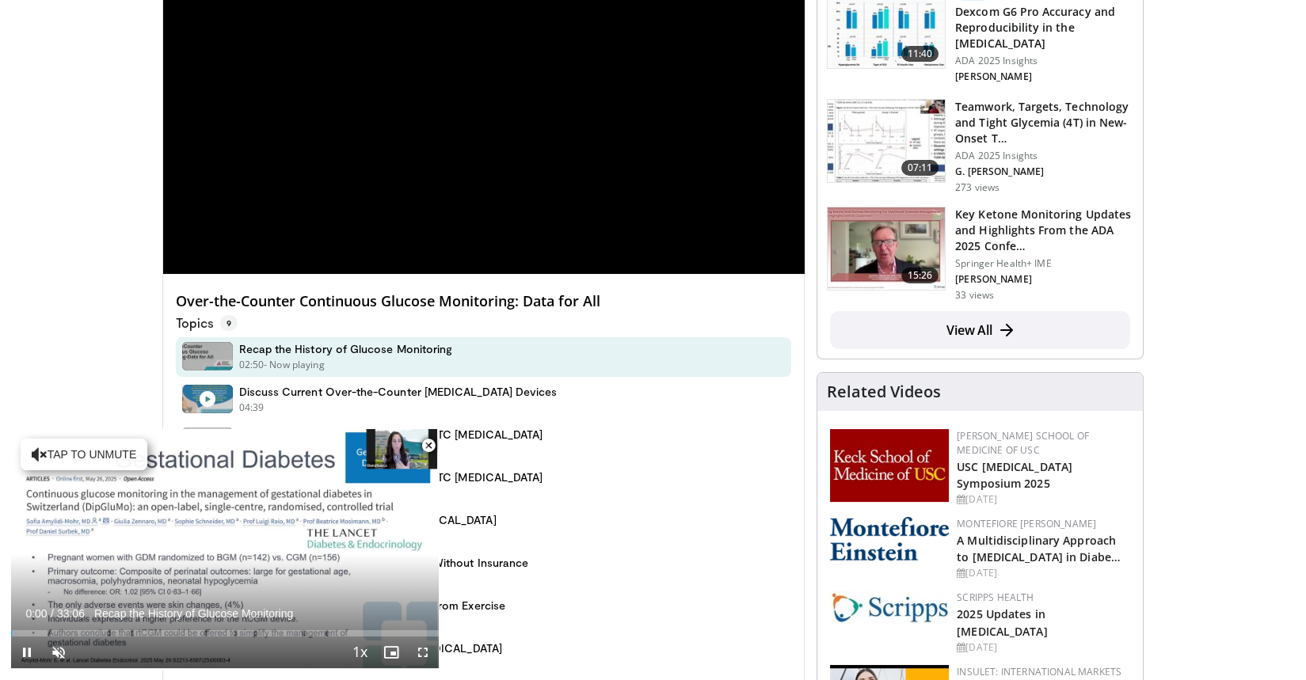
scroll to position [222, 0]
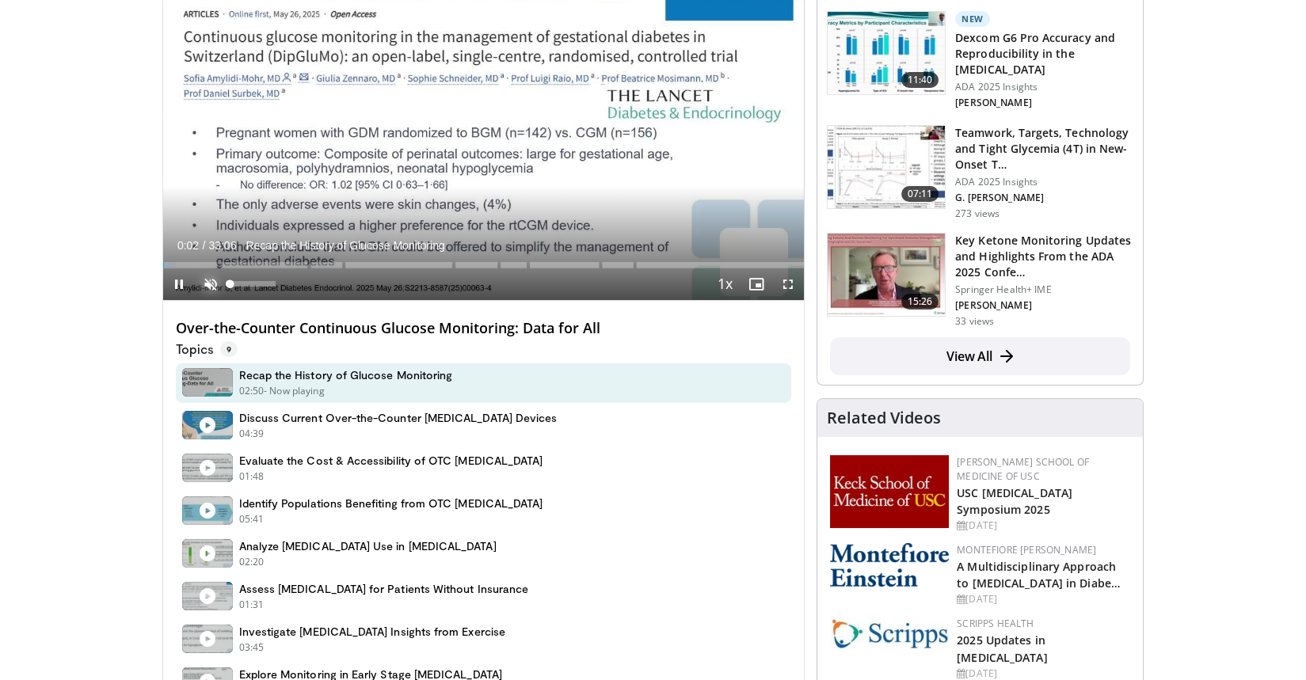
click at [210, 279] on span "Video Player" at bounding box center [211, 284] width 32 height 32
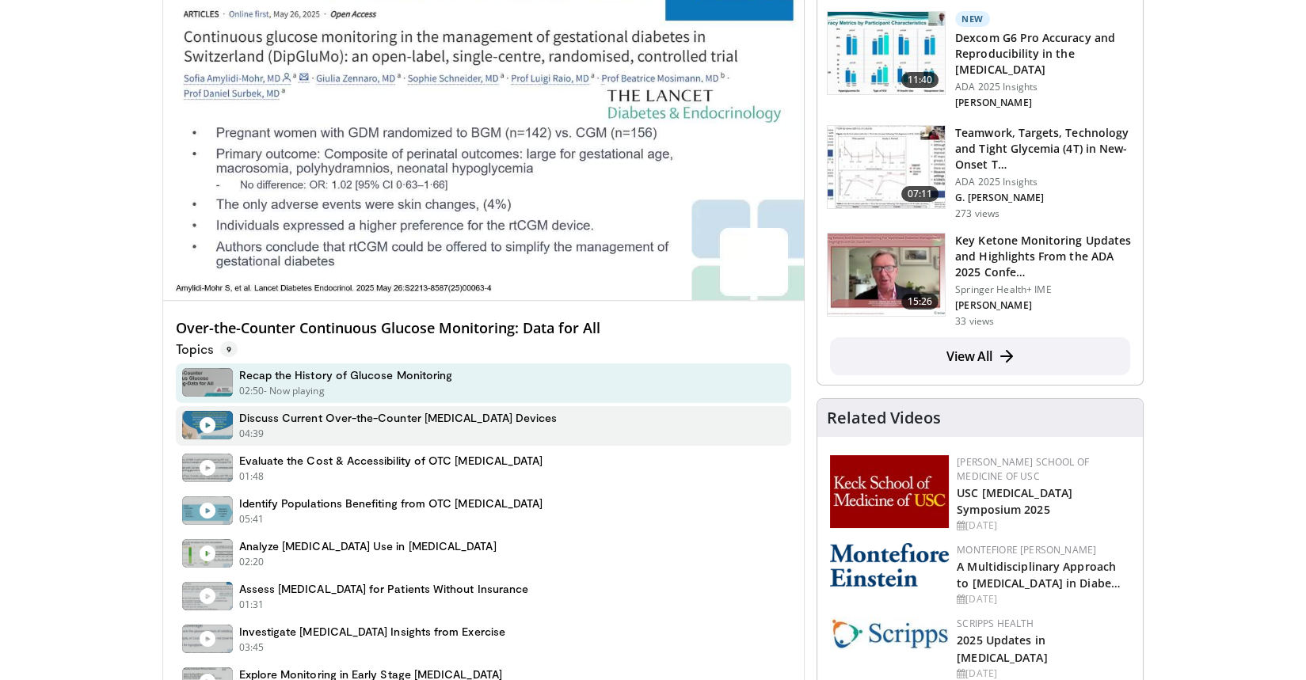
click at [335, 423] on h4 "Discuss Current Over-the-Counter [MEDICAL_DATA] Devices" at bounding box center [398, 418] width 318 height 14
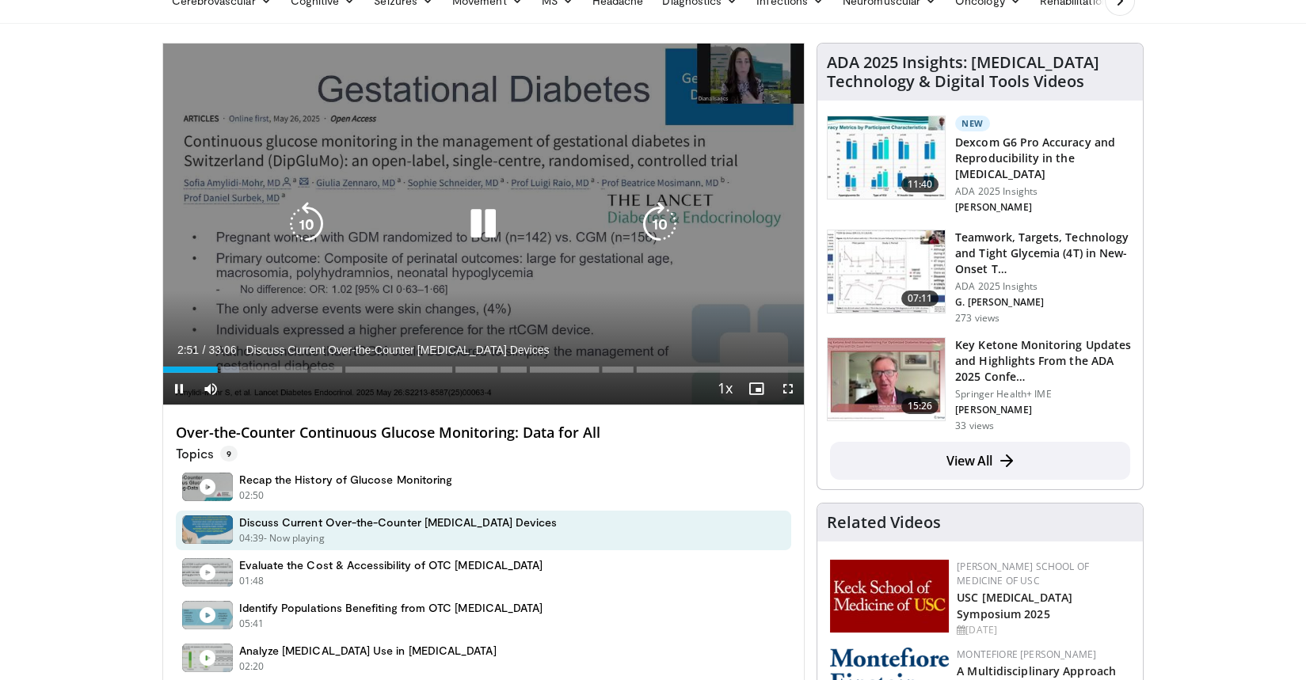
scroll to position [109, 0]
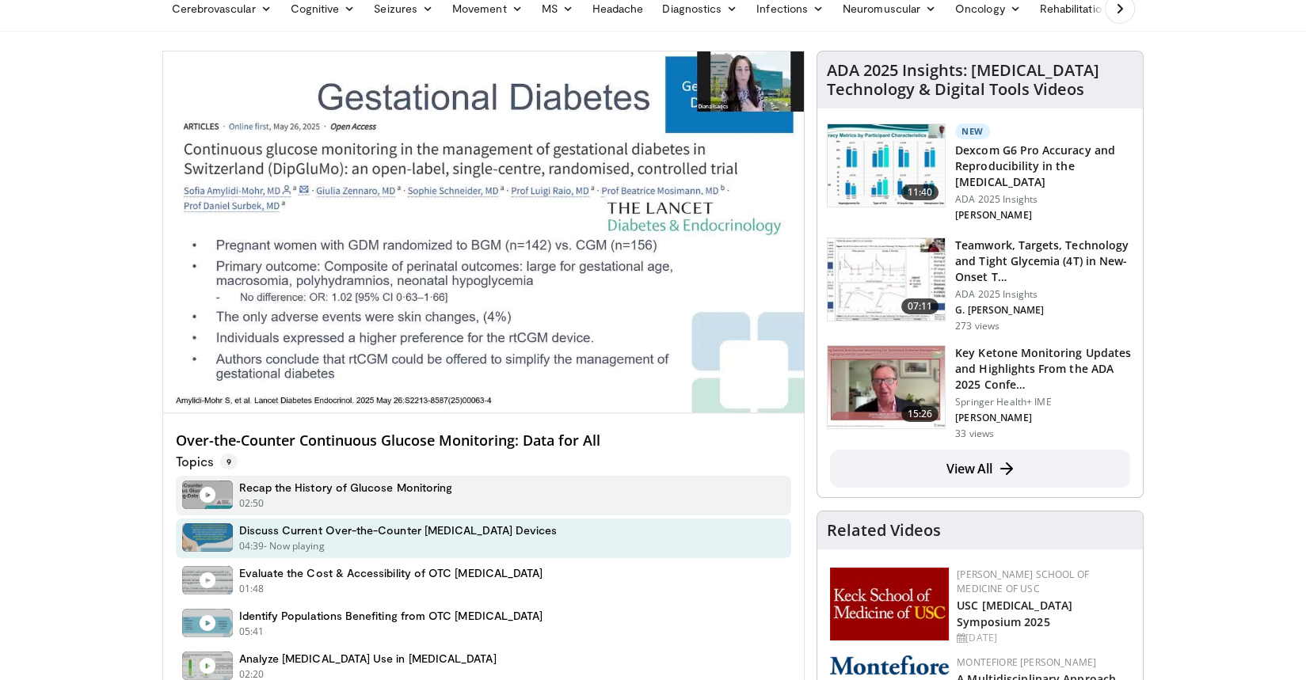
click at [300, 492] on h4 "Recap the History of Glucose Monitoring" at bounding box center [346, 488] width 214 height 14
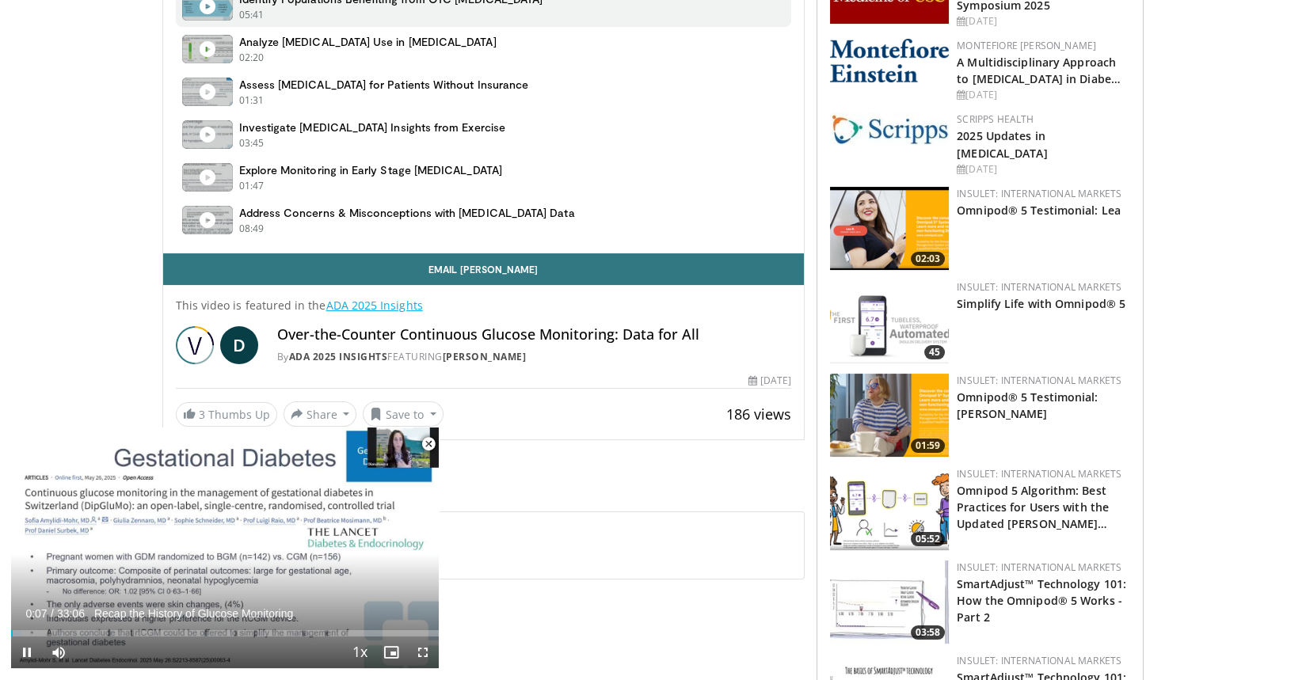
scroll to position [743, 0]
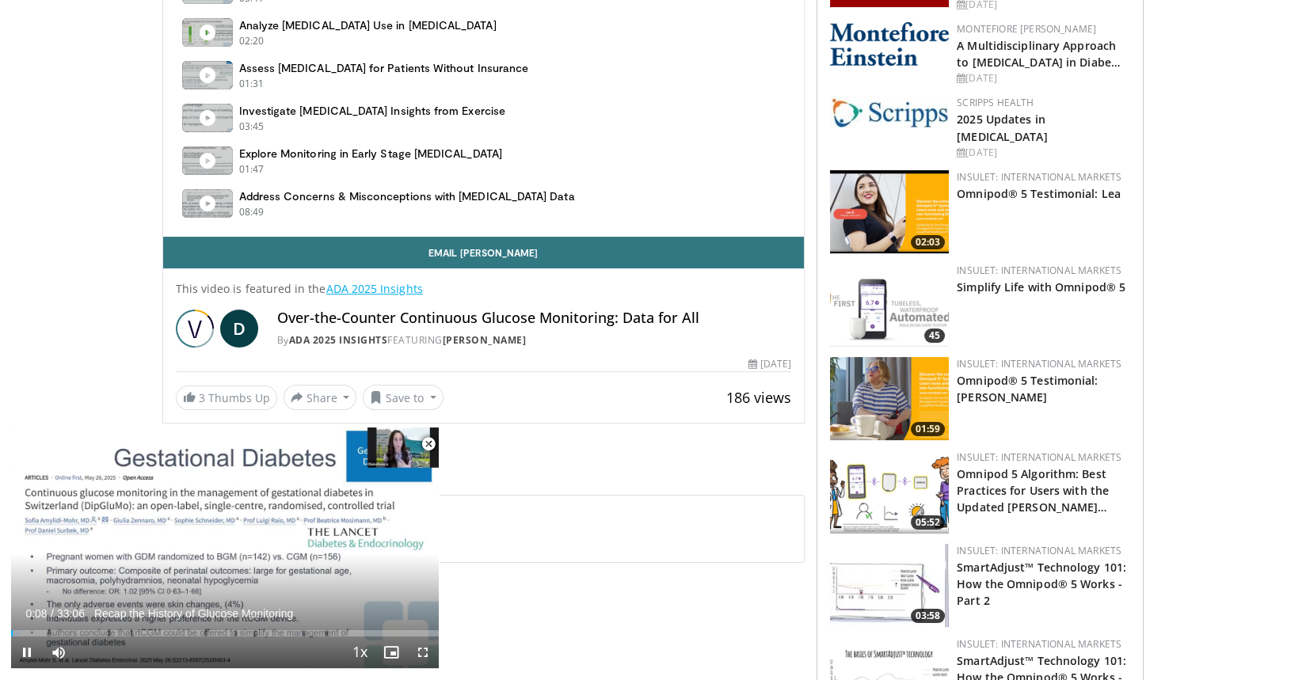
click at [430, 442] on span "Video Player" at bounding box center [429, 444] width 32 height 32
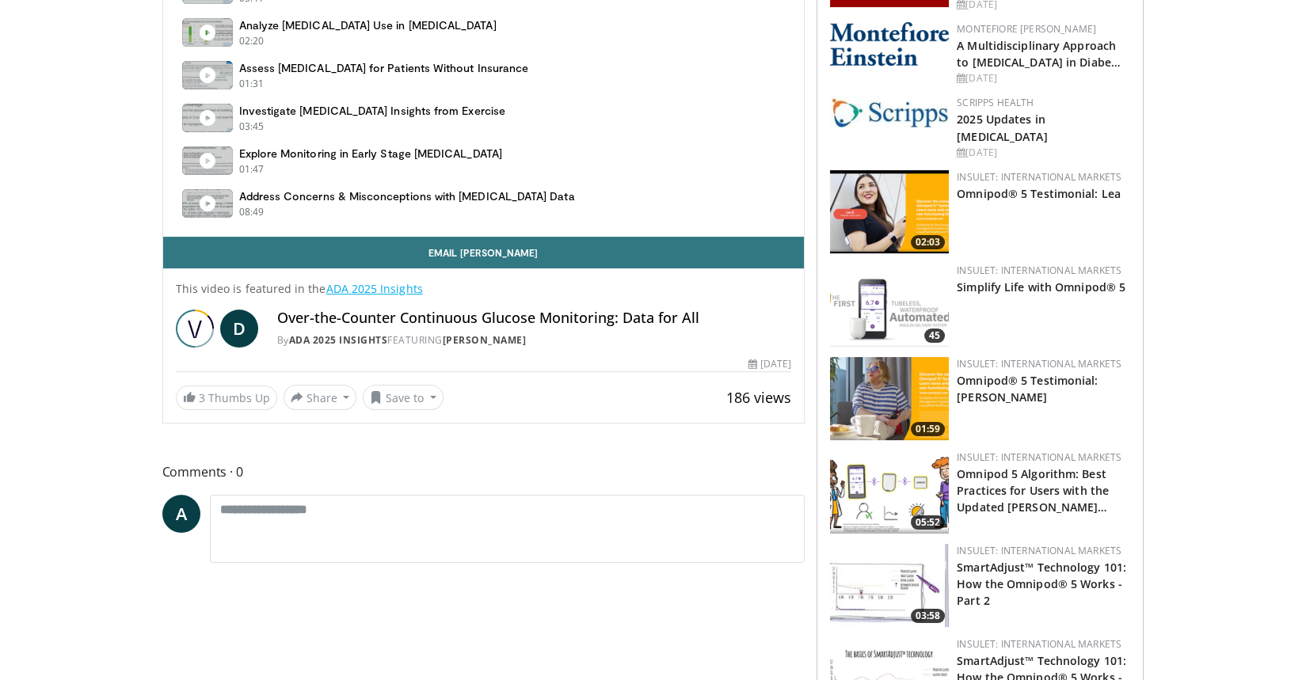
scroll to position [381, 0]
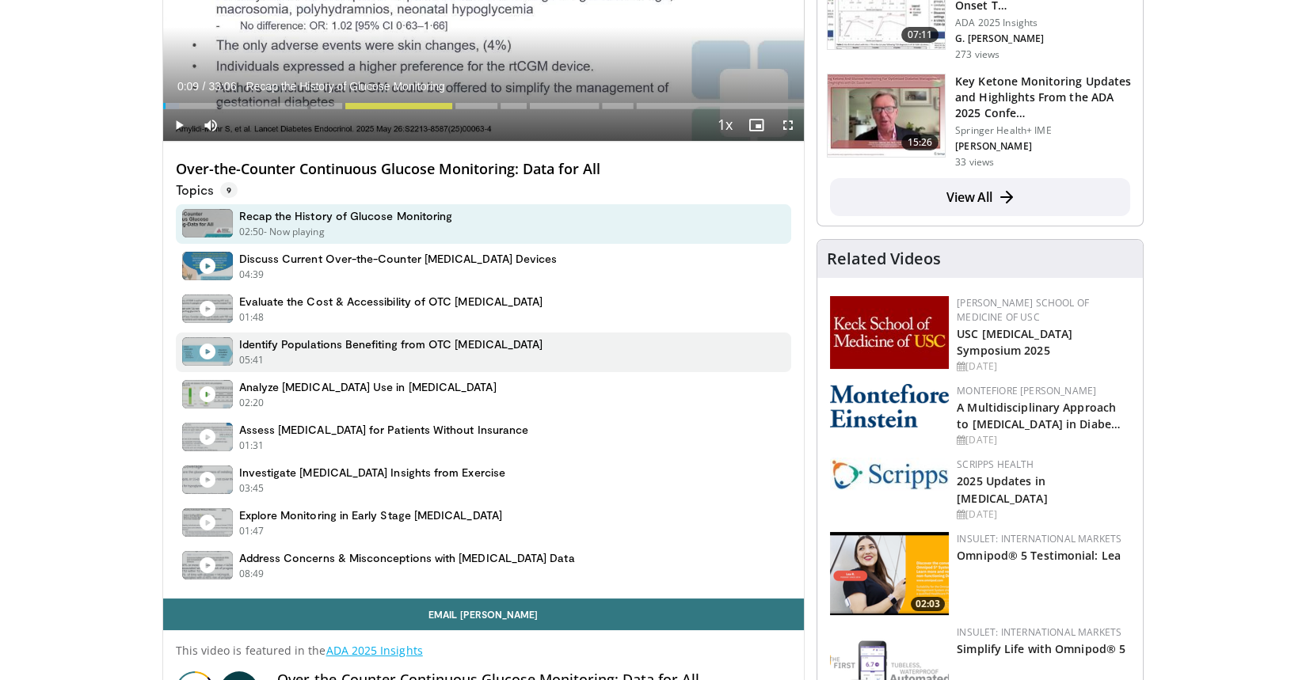
click at [366, 351] on div "Identify Populations Benefiting from OTC [MEDICAL_DATA] 05:41 - Now playing" at bounding box center [391, 352] width 304 height 30
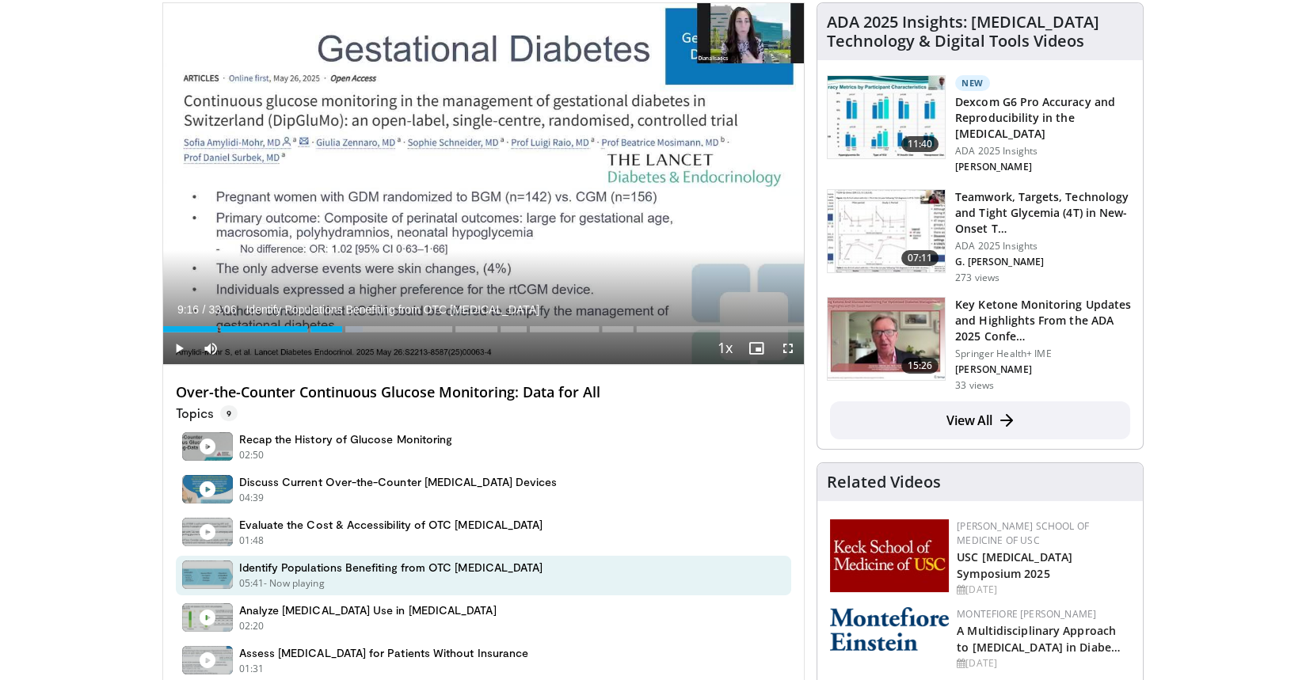
scroll to position [153, 0]
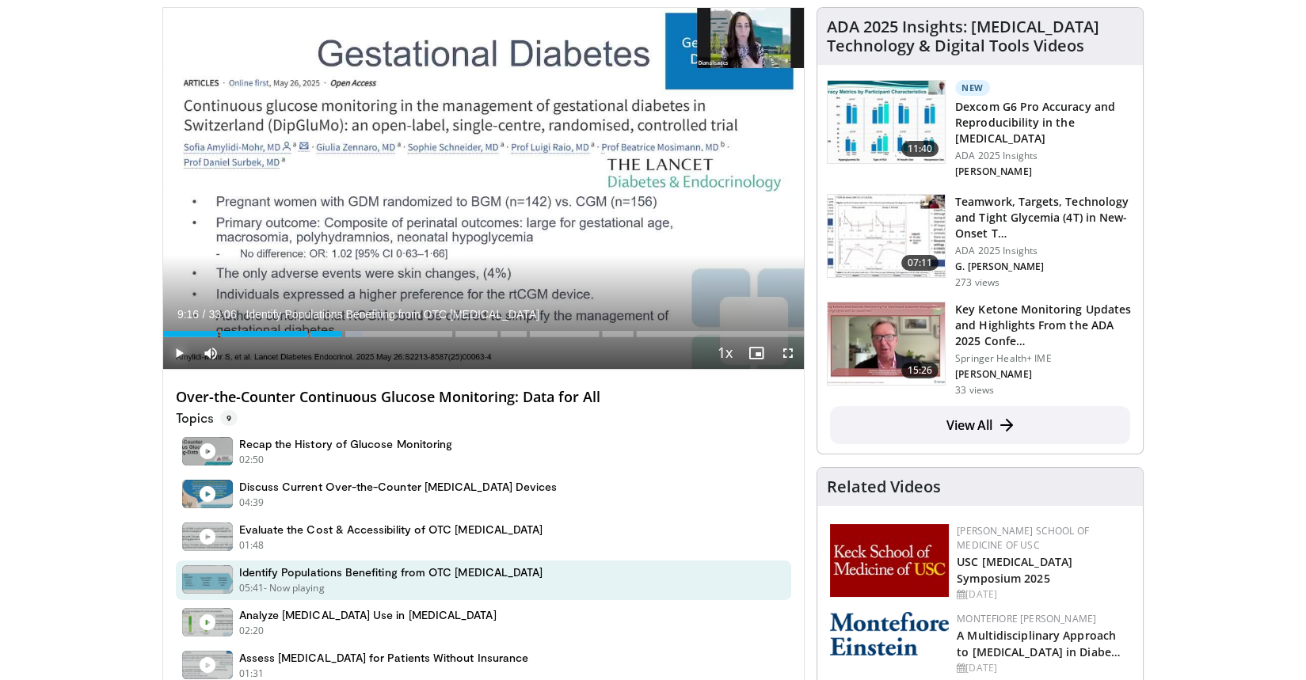
click at [177, 348] on span "Video Player" at bounding box center [179, 353] width 32 height 32
